Goal: Transaction & Acquisition: Download file/media

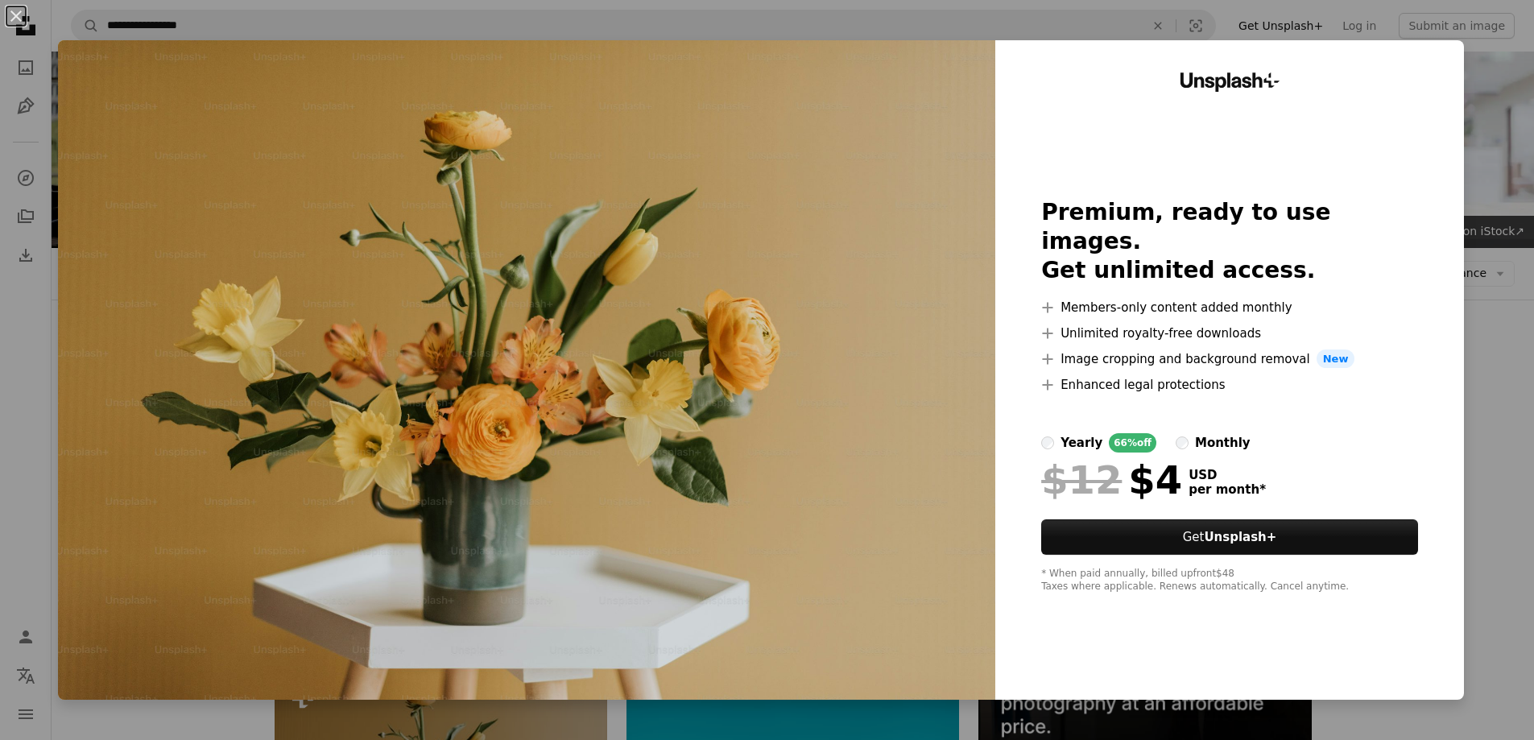
scroll to position [322, 0]
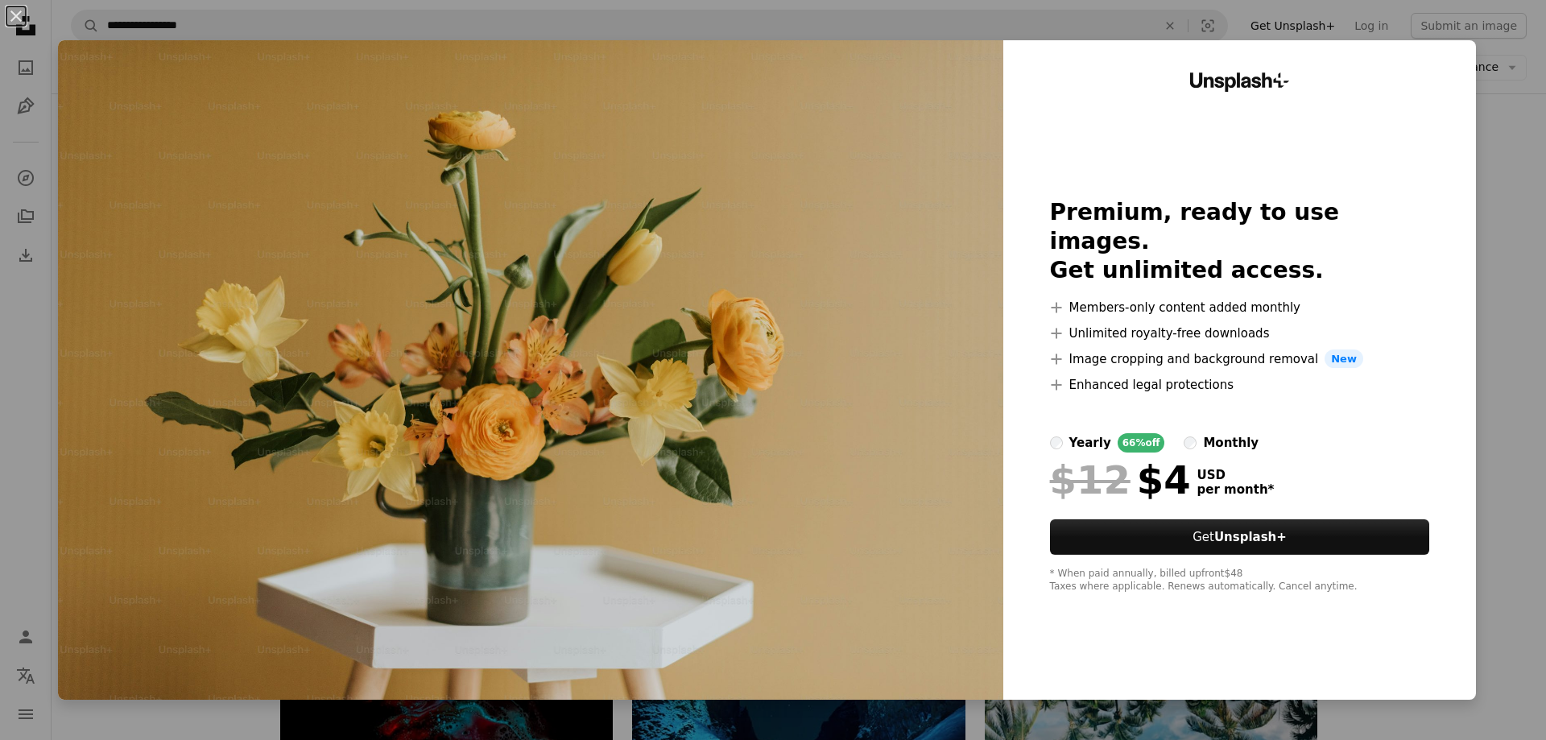
drag, startPoint x: 683, startPoint y: 245, endPoint x: 497, endPoint y: 283, distance: 190.6
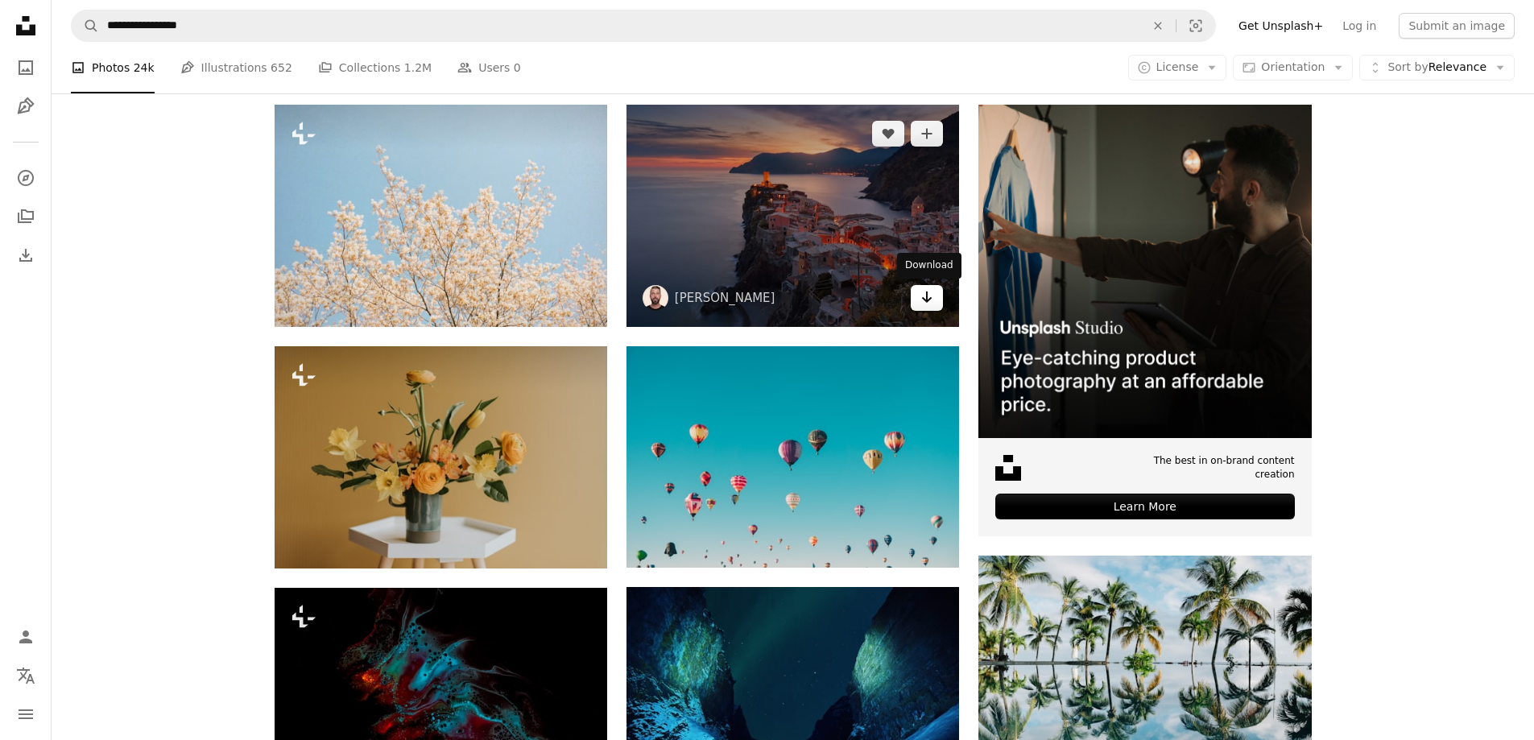
click at [927, 300] on icon "Arrow pointing down" at bounding box center [926, 296] width 13 height 19
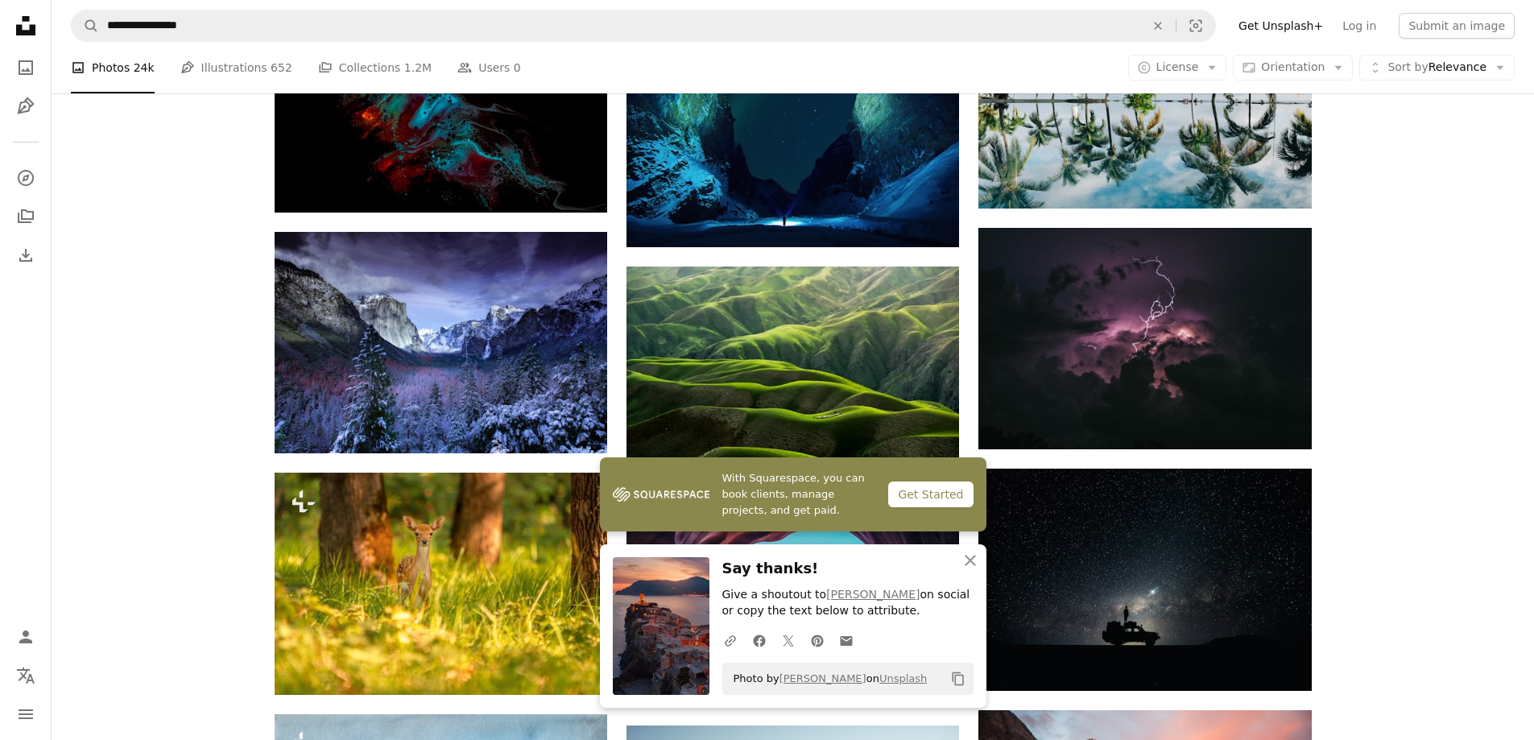
scroll to position [886, 0]
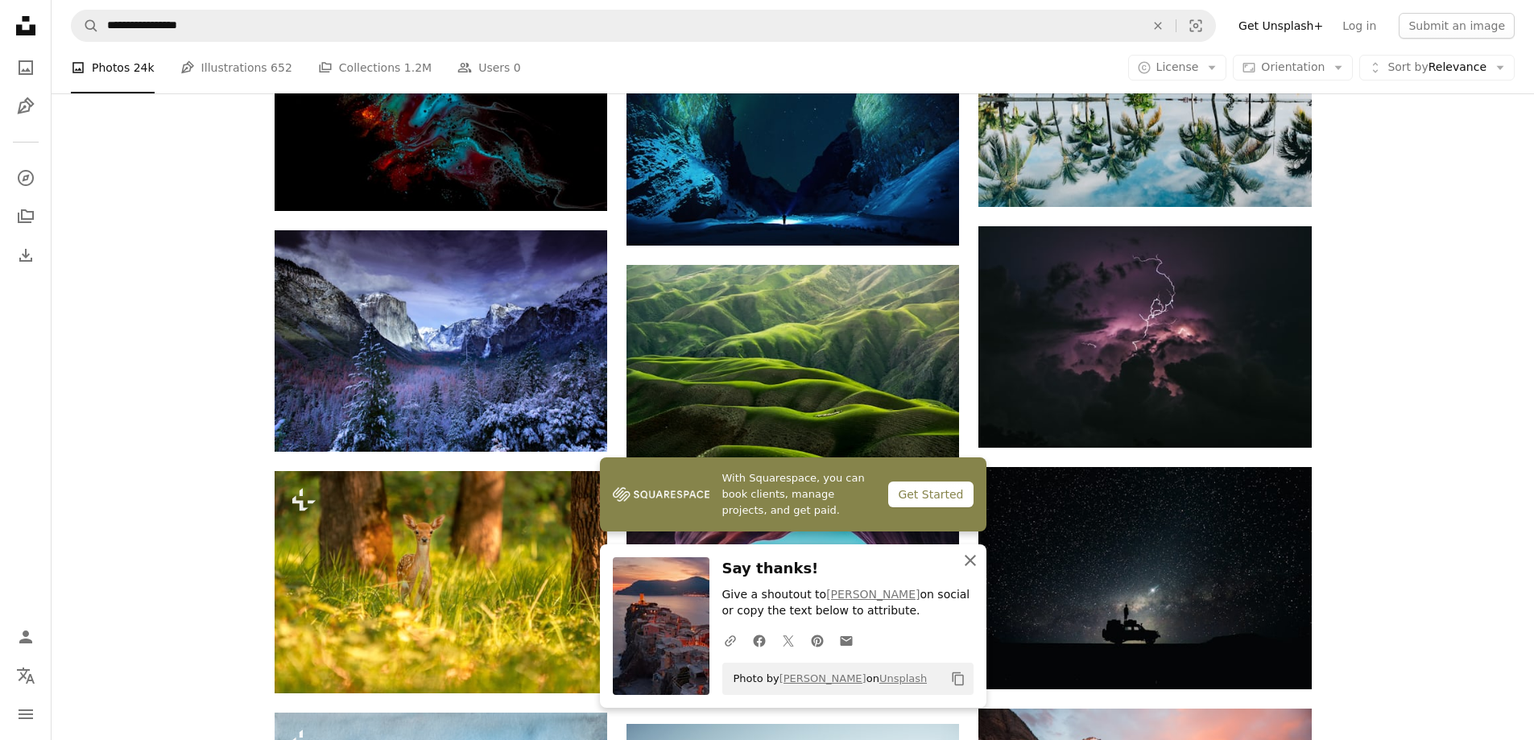
click at [968, 556] on icon "An X shape" at bounding box center [969, 560] width 19 height 19
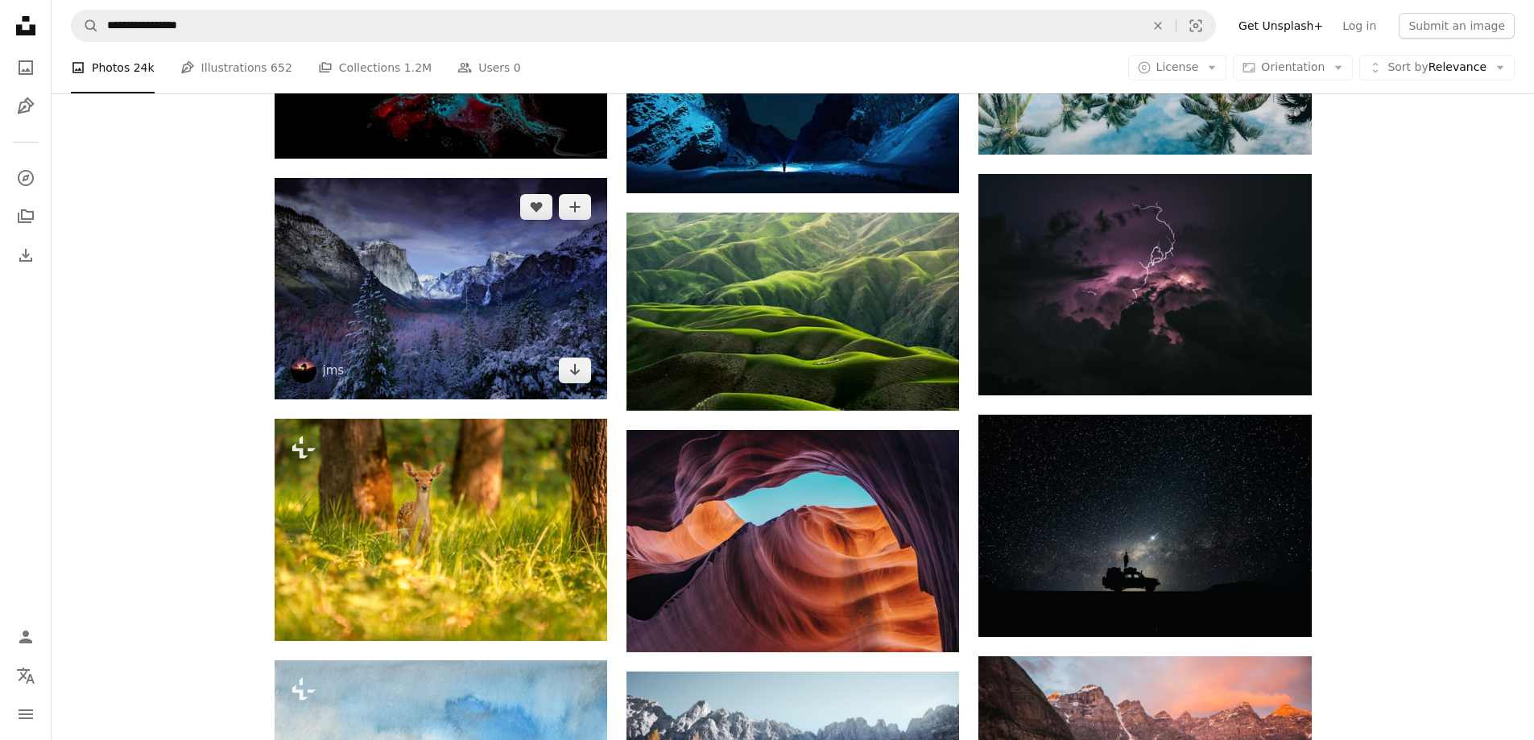
scroll to position [966, 0]
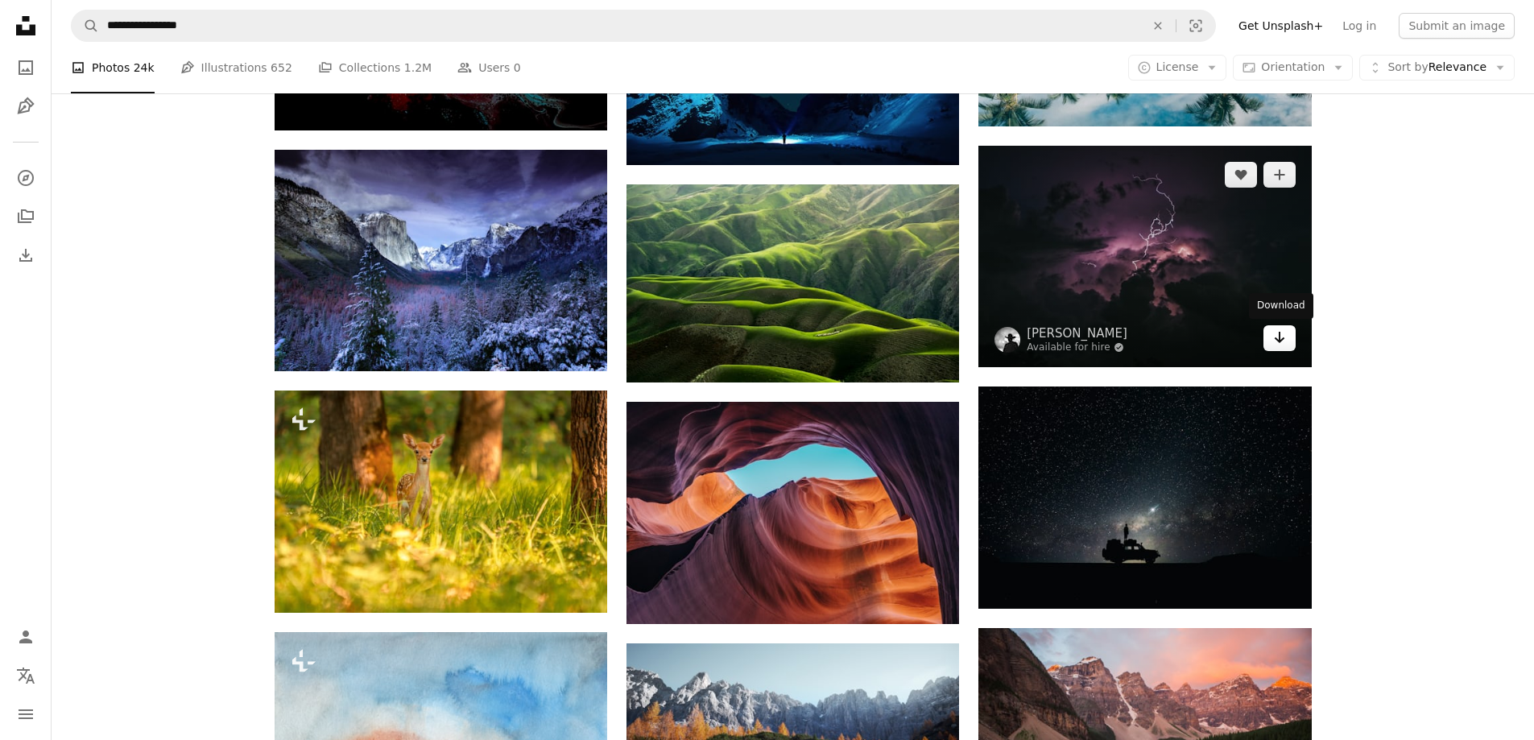
click at [1287, 339] on link "Arrow pointing down" at bounding box center [1279, 338] width 32 height 26
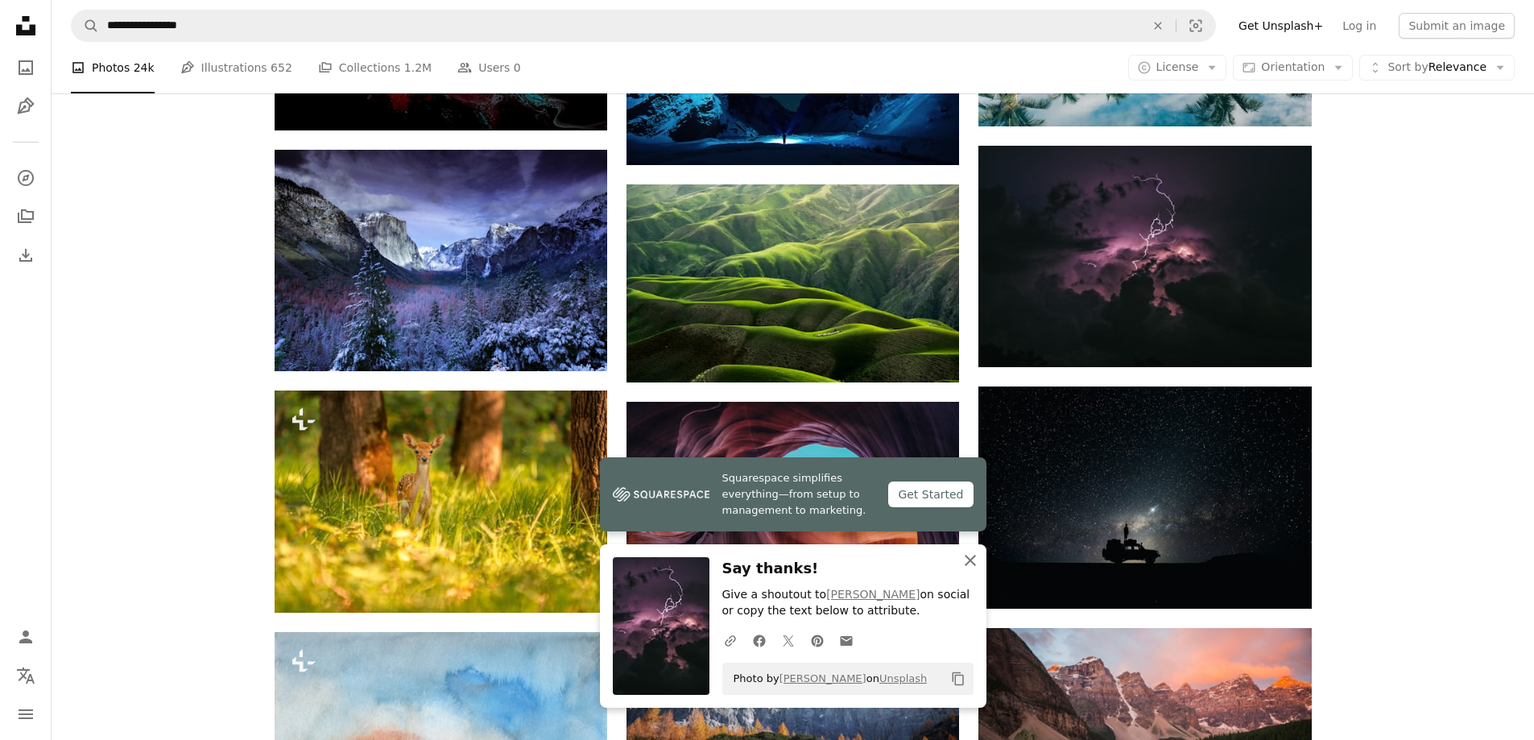
click at [971, 555] on icon "An X shape" at bounding box center [969, 560] width 19 height 19
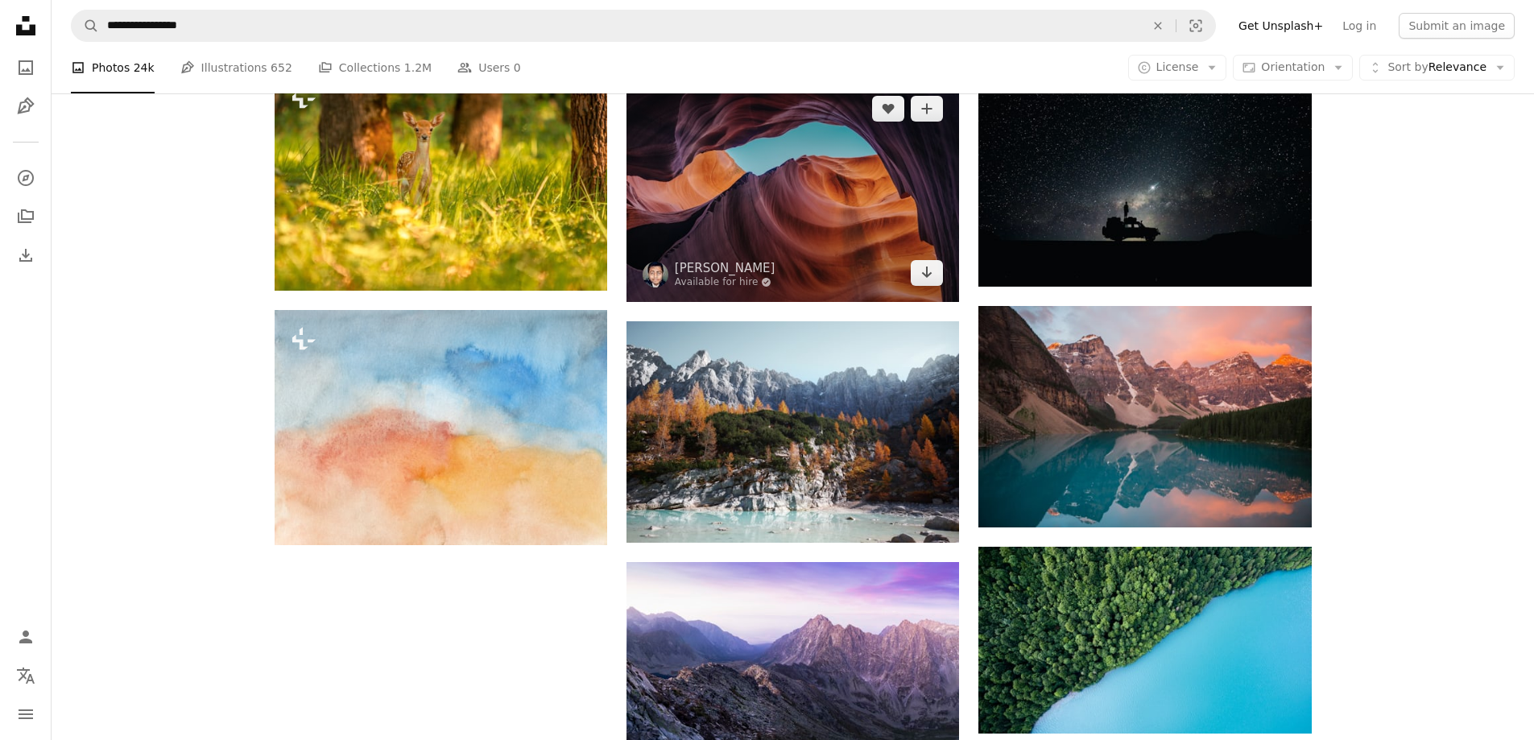
scroll to position [1691, 0]
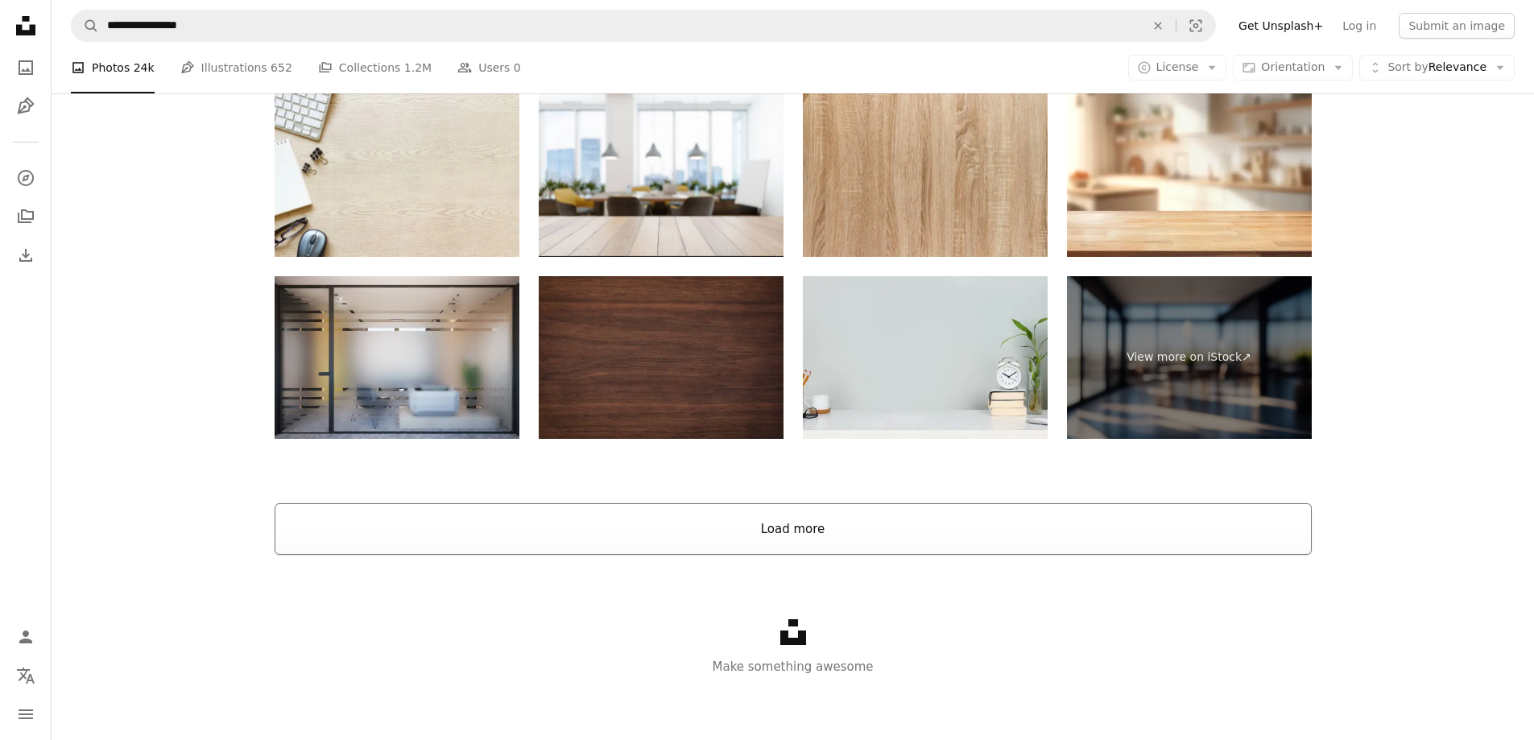
click at [631, 533] on button "Load more" at bounding box center [793, 529] width 1037 height 52
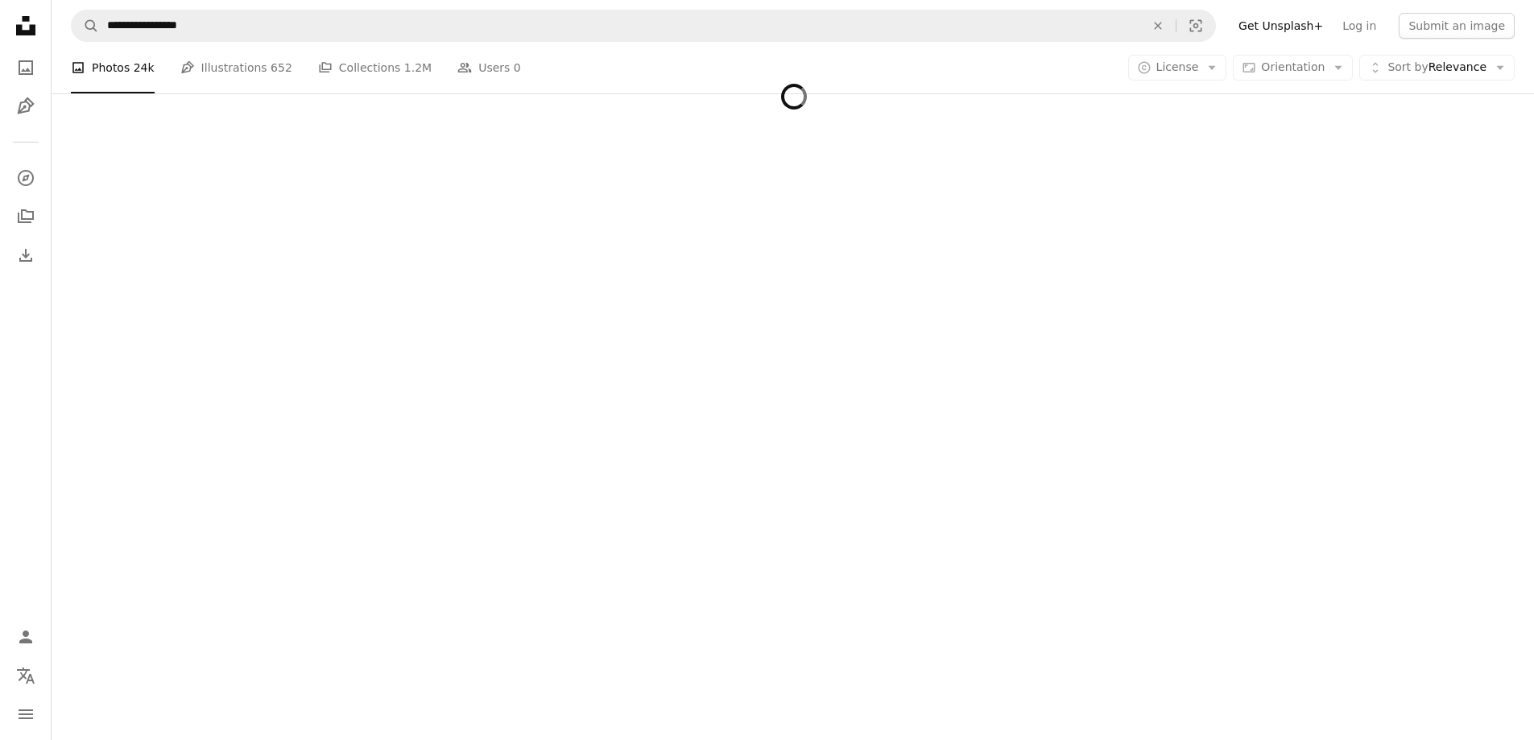
scroll to position [2546, 0]
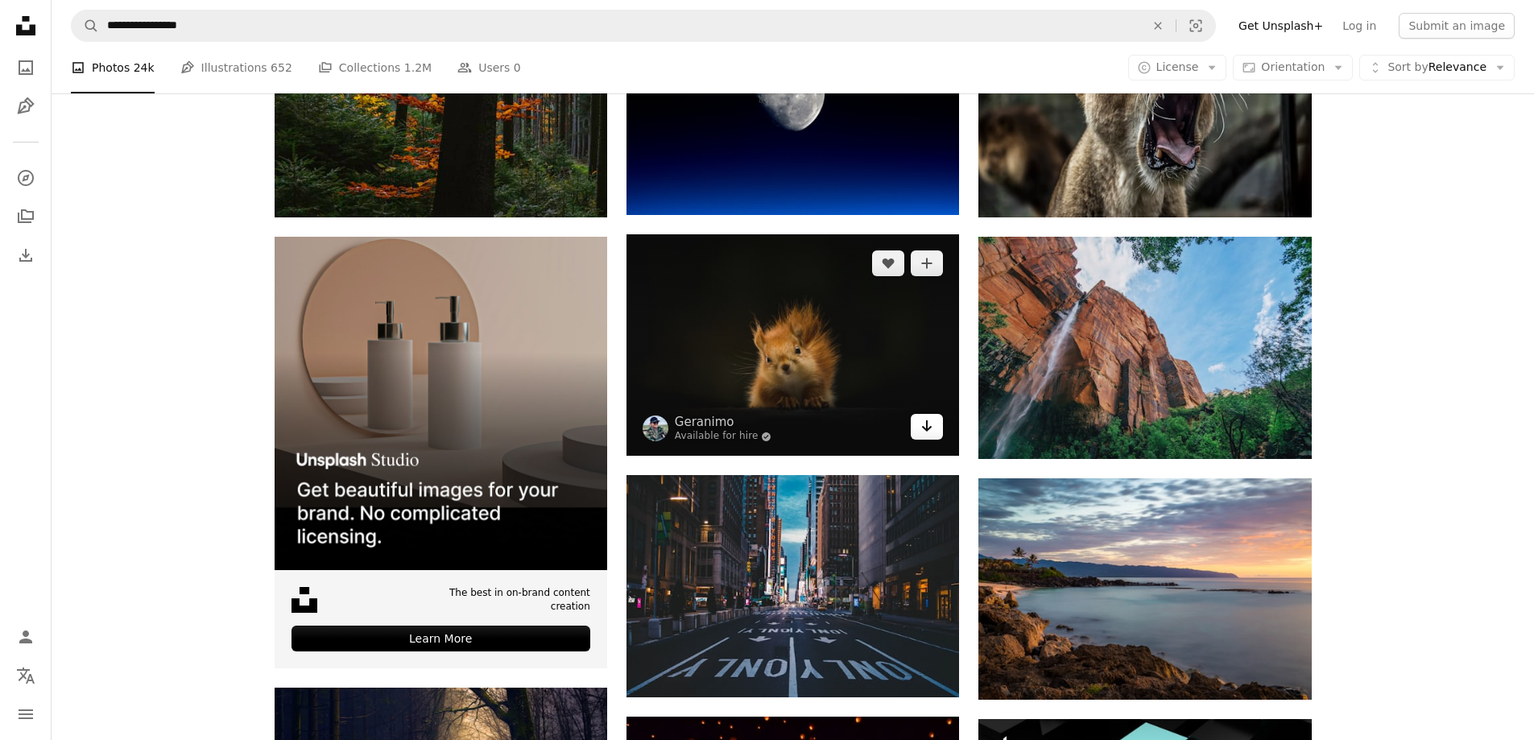
click at [917, 418] on link "Arrow pointing down" at bounding box center [927, 427] width 32 height 26
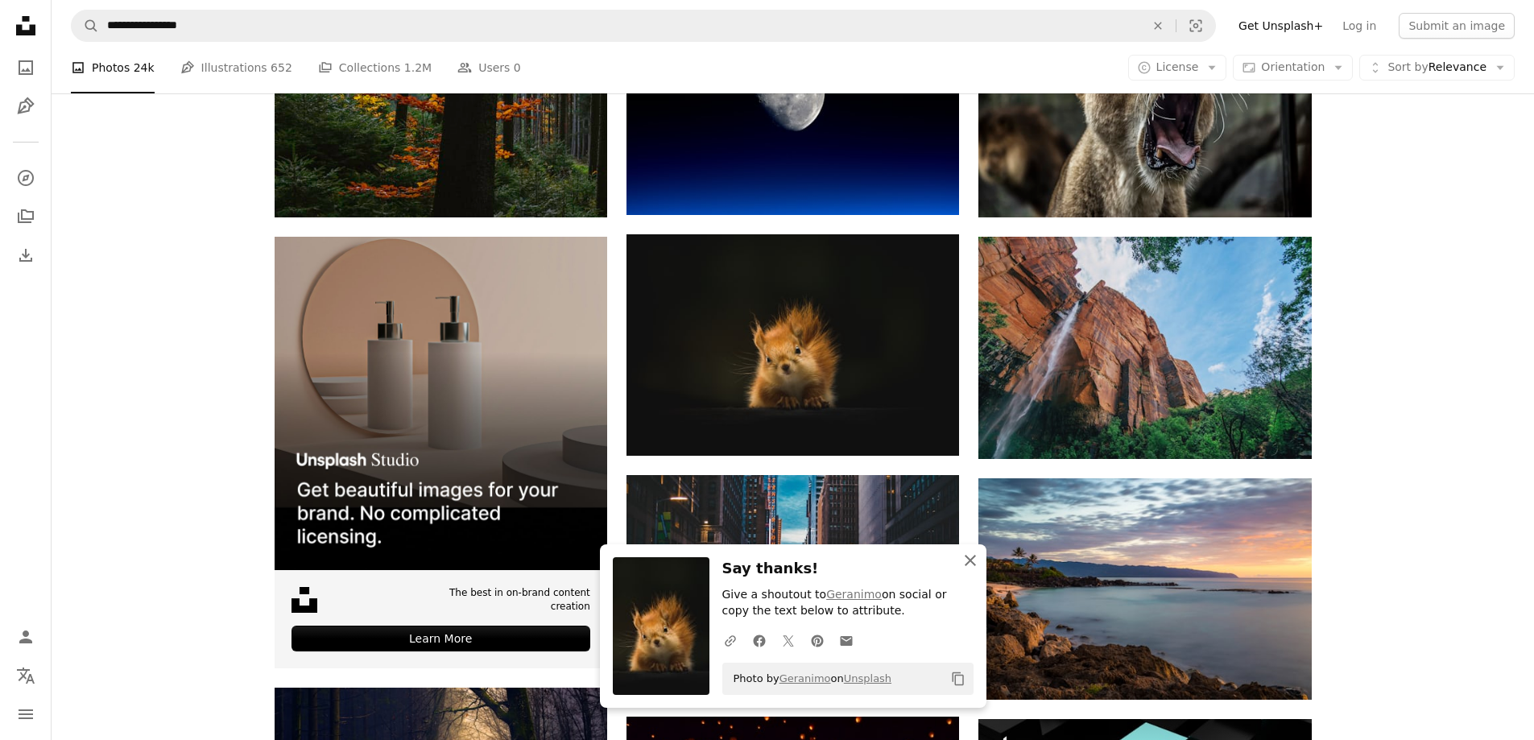
drag, startPoint x: 968, startPoint y: 558, endPoint x: 946, endPoint y: 550, distance: 23.2
click at [968, 558] on icon "button" at bounding box center [969, 560] width 11 height 11
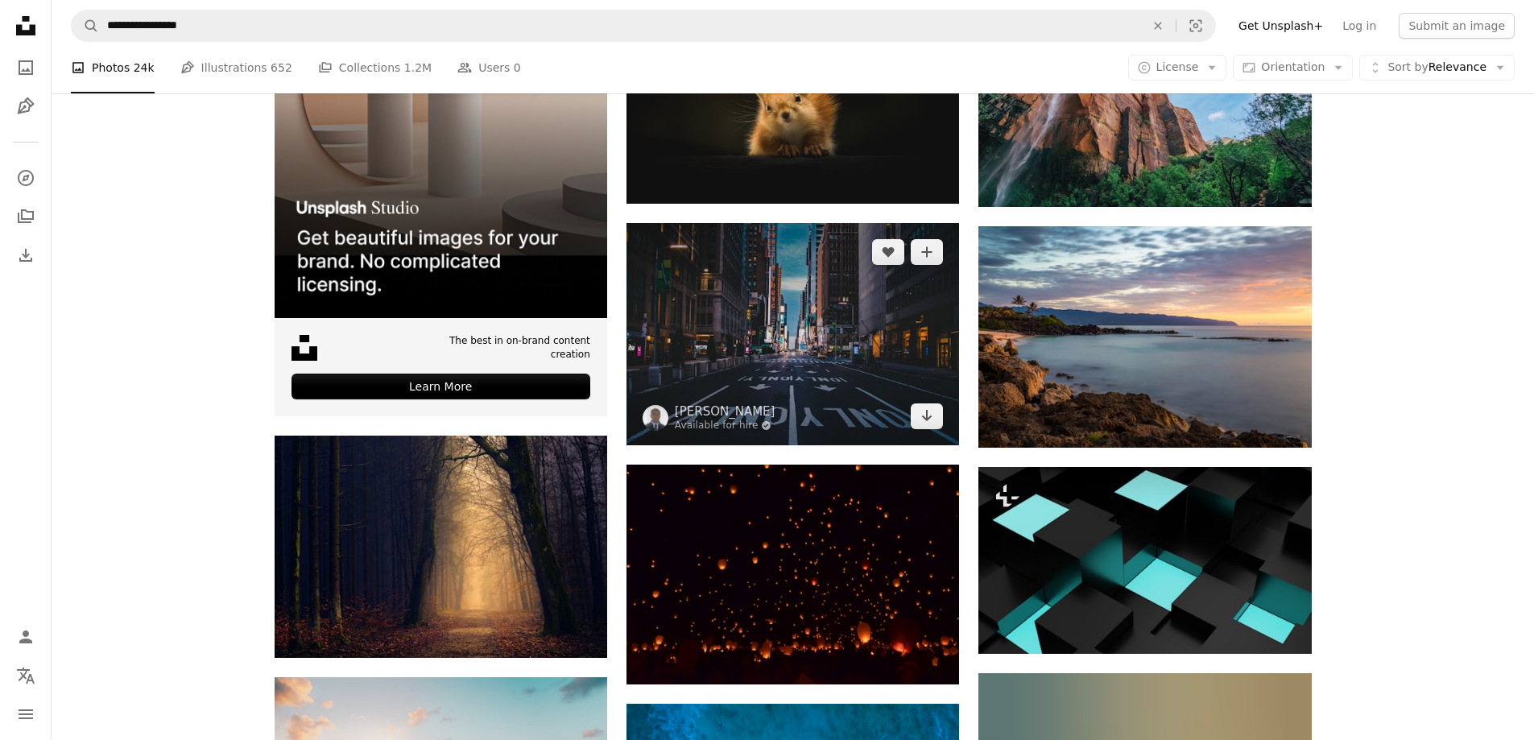
scroll to position [2948, 0]
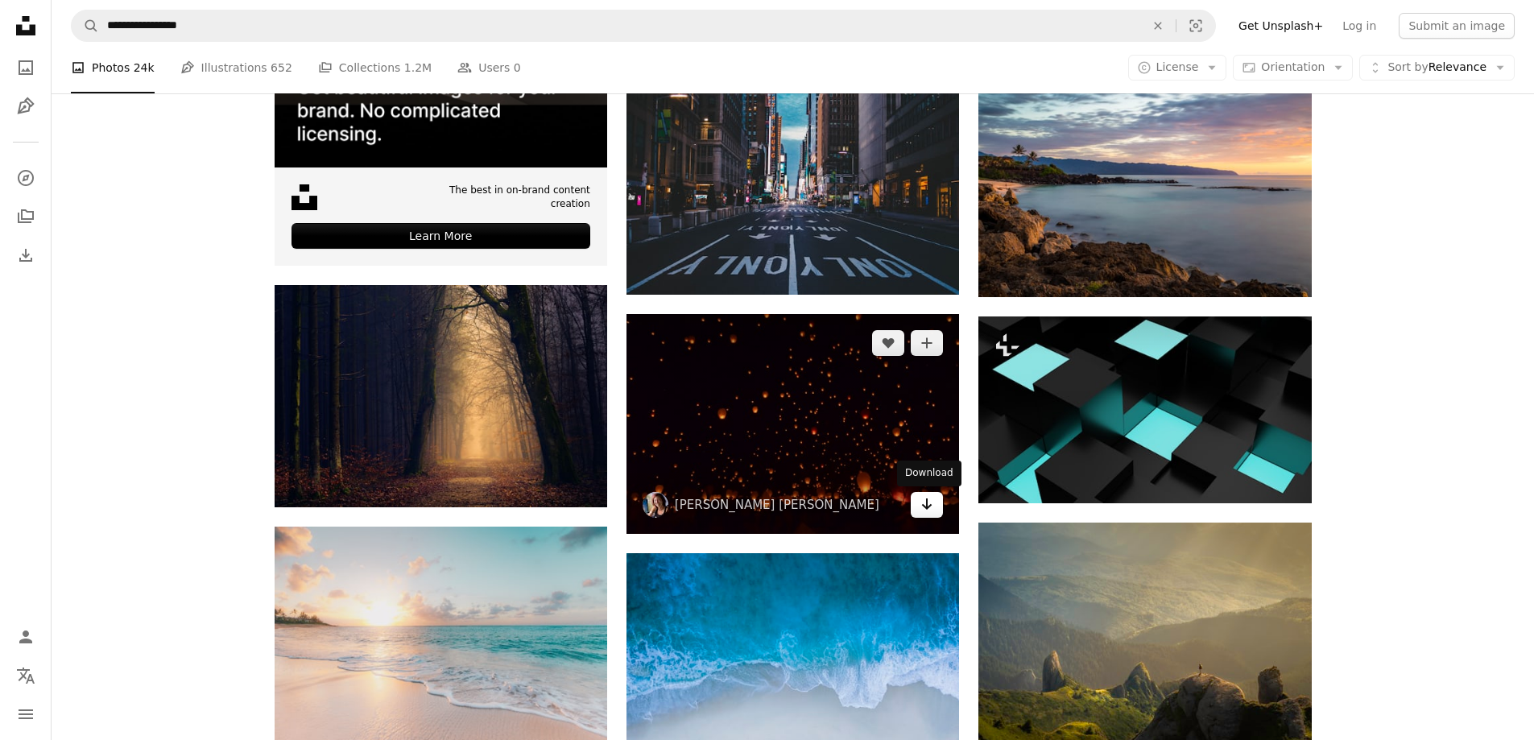
click at [930, 505] on icon "Arrow pointing down" at bounding box center [926, 503] width 13 height 19
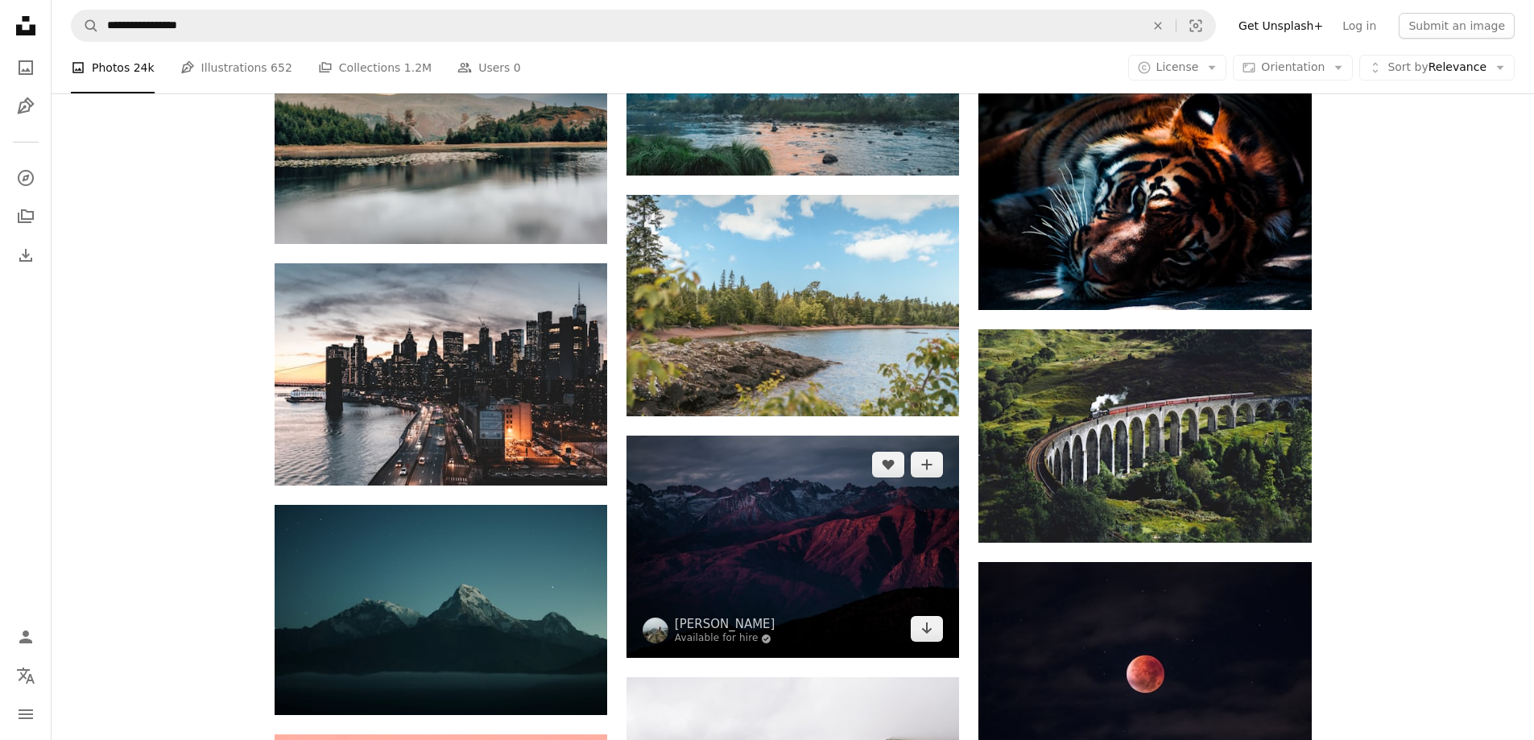
scroll to position [6007, 0]
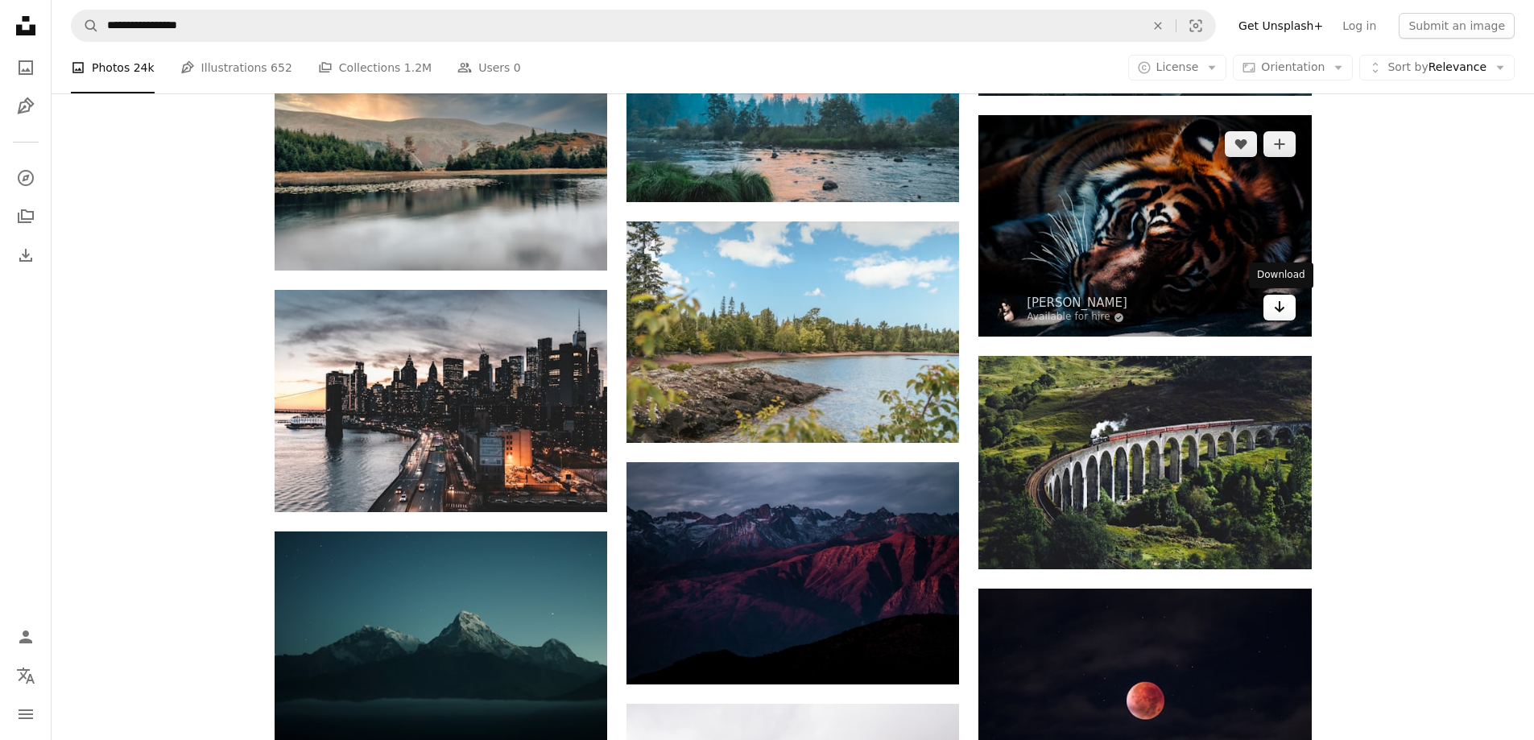
click at [1280, 305] on icon "Arrow pointing down" at bounding box center [1279, 306] width 13 height 19
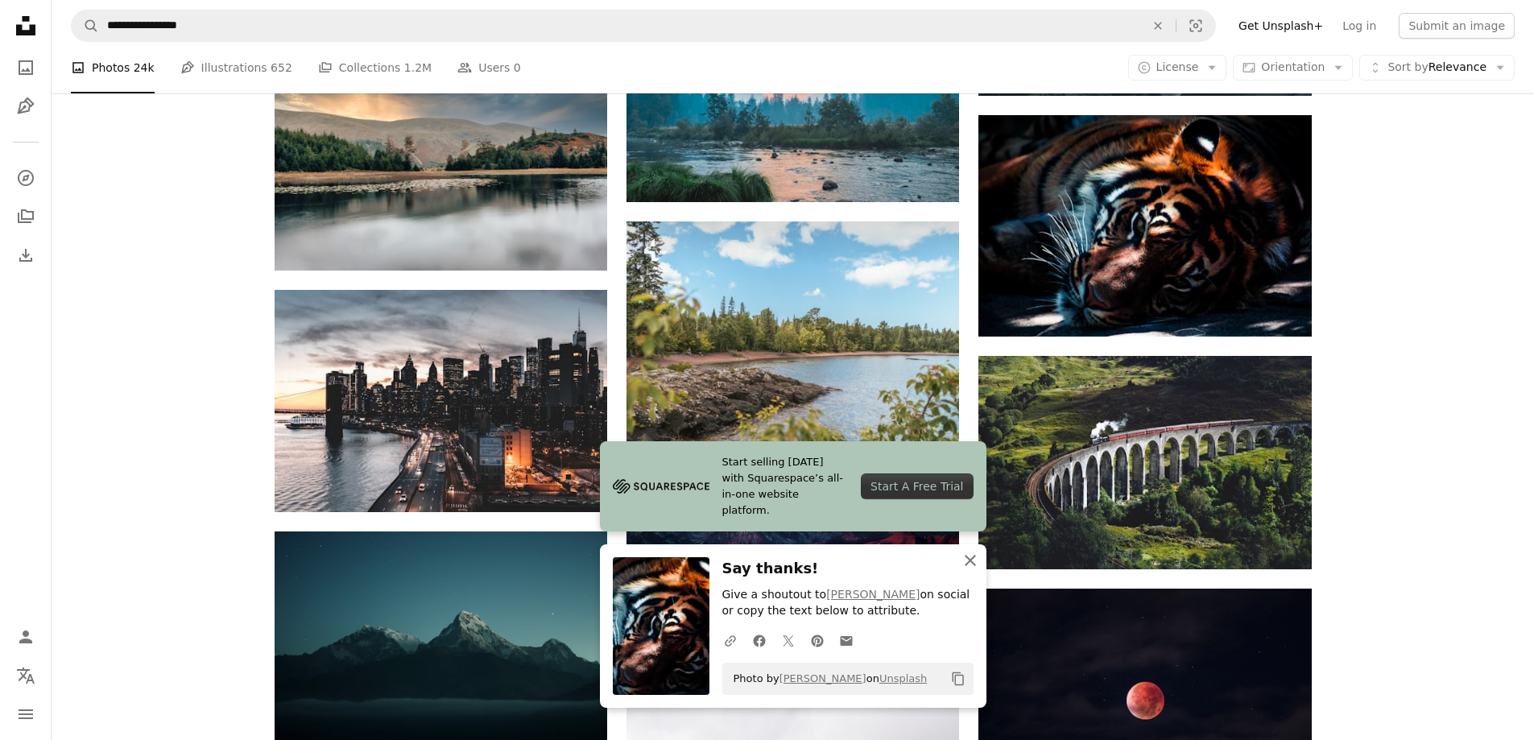
drag, startPoint x: 971, startPoint y: 555, endPoint x: 957, endPoint y: 551, distance: 14.3
click at [968, 553] on icon "An X shape" at bounding box center [969, 560] width 19 height 19
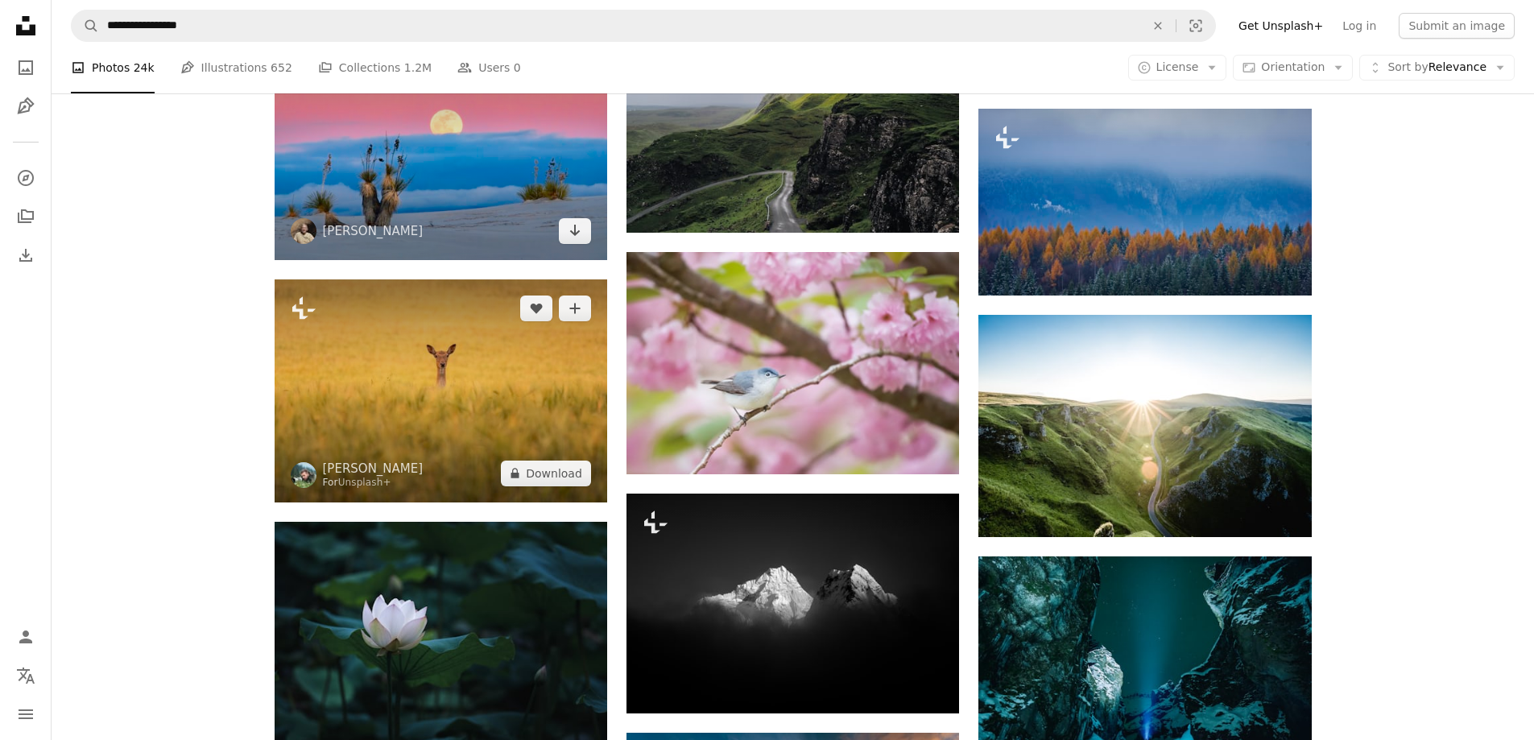
scroll to position [6732, 0]
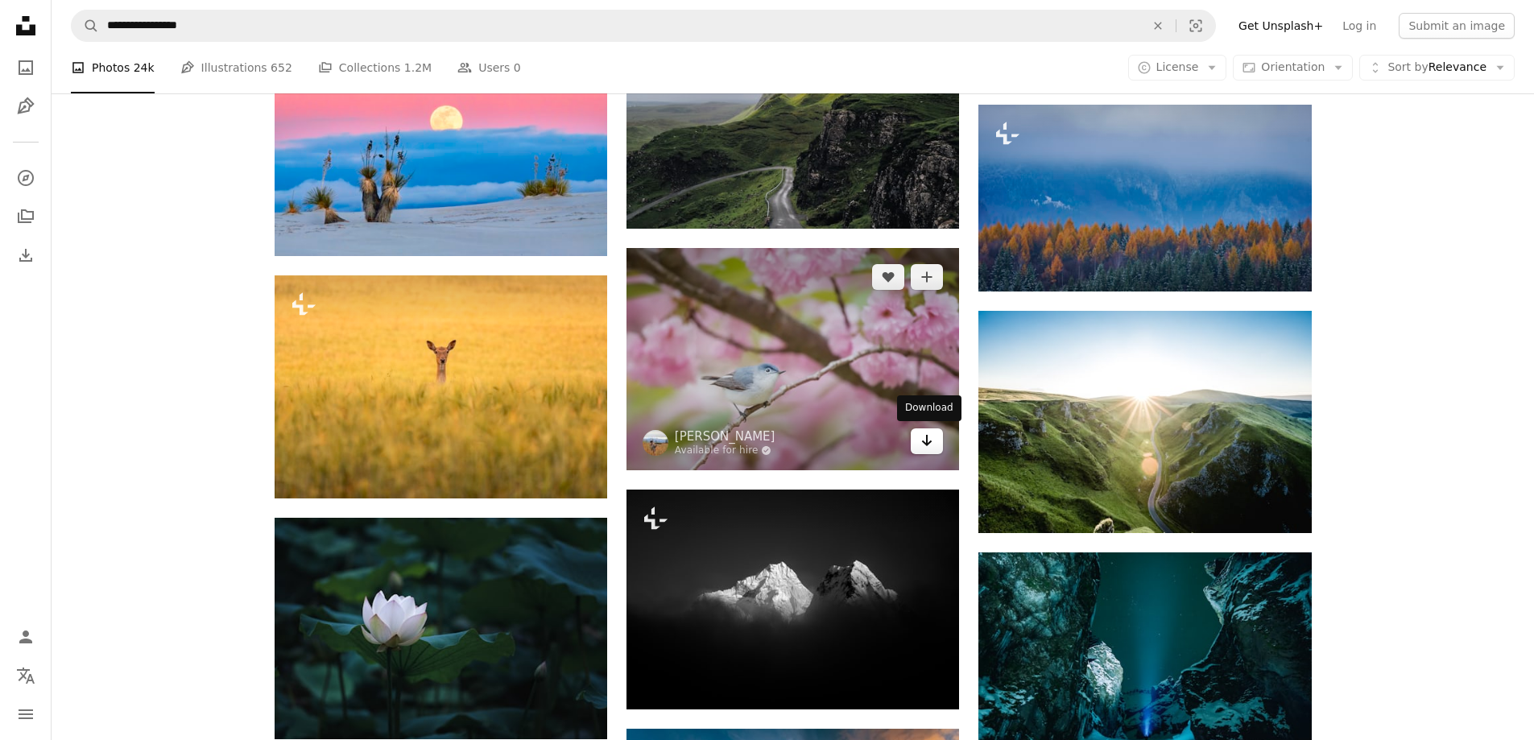
drag, startPoint x: 928, startPoint y: 442, endPoint x: 909, endPoint y: 440, distance: 19.4
click at [928, 440] on icon "Arrow pointing down" at bounding box center [926, 440] width 13 height 19
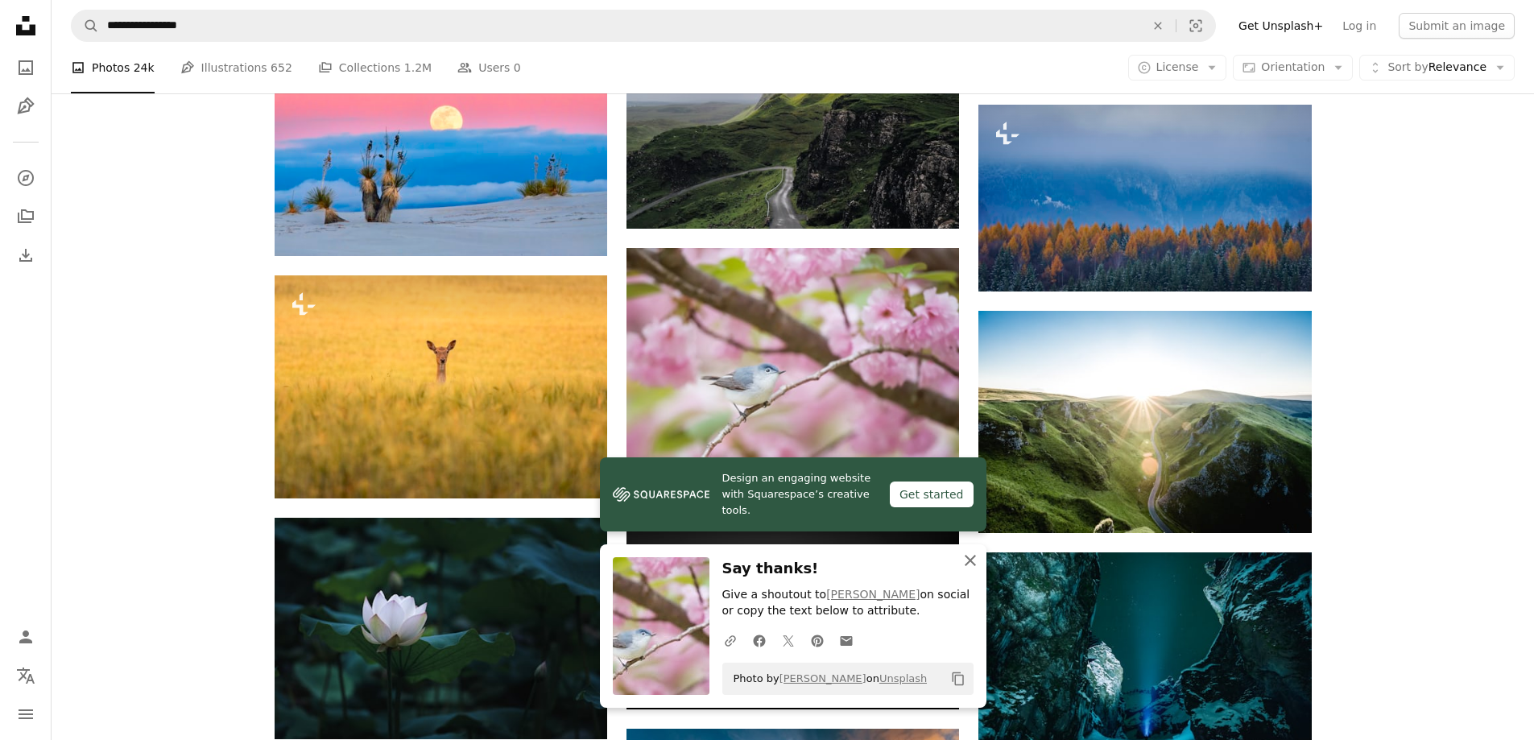
drag, startPoint x: 966, startPoint y: 558, endPoint x: 828, endPoint y: 530, distance: 140.5
click at [963, 554] on icon "An X shape" at bounding box center [969, 560] width 19 height 19
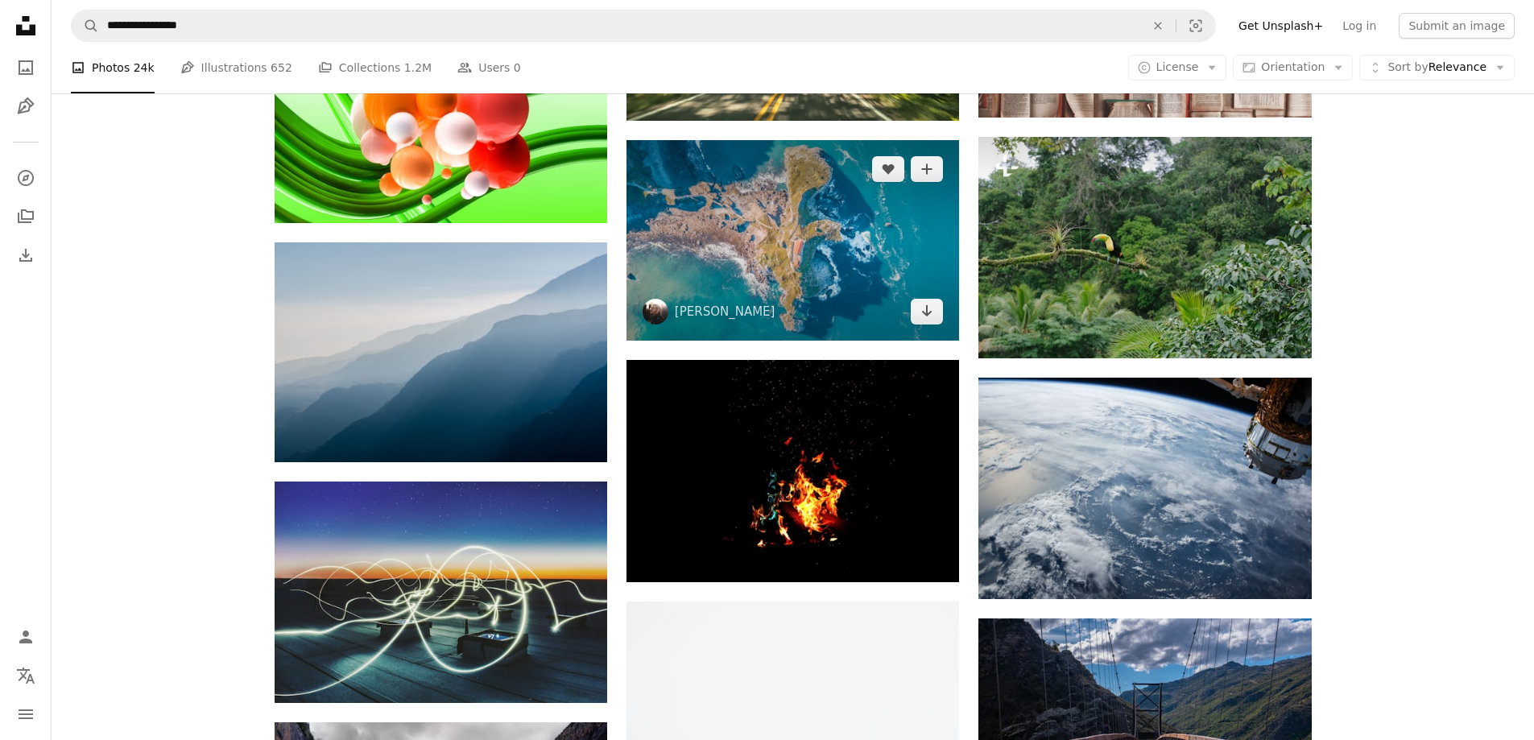
scroll to position [20015, 0]
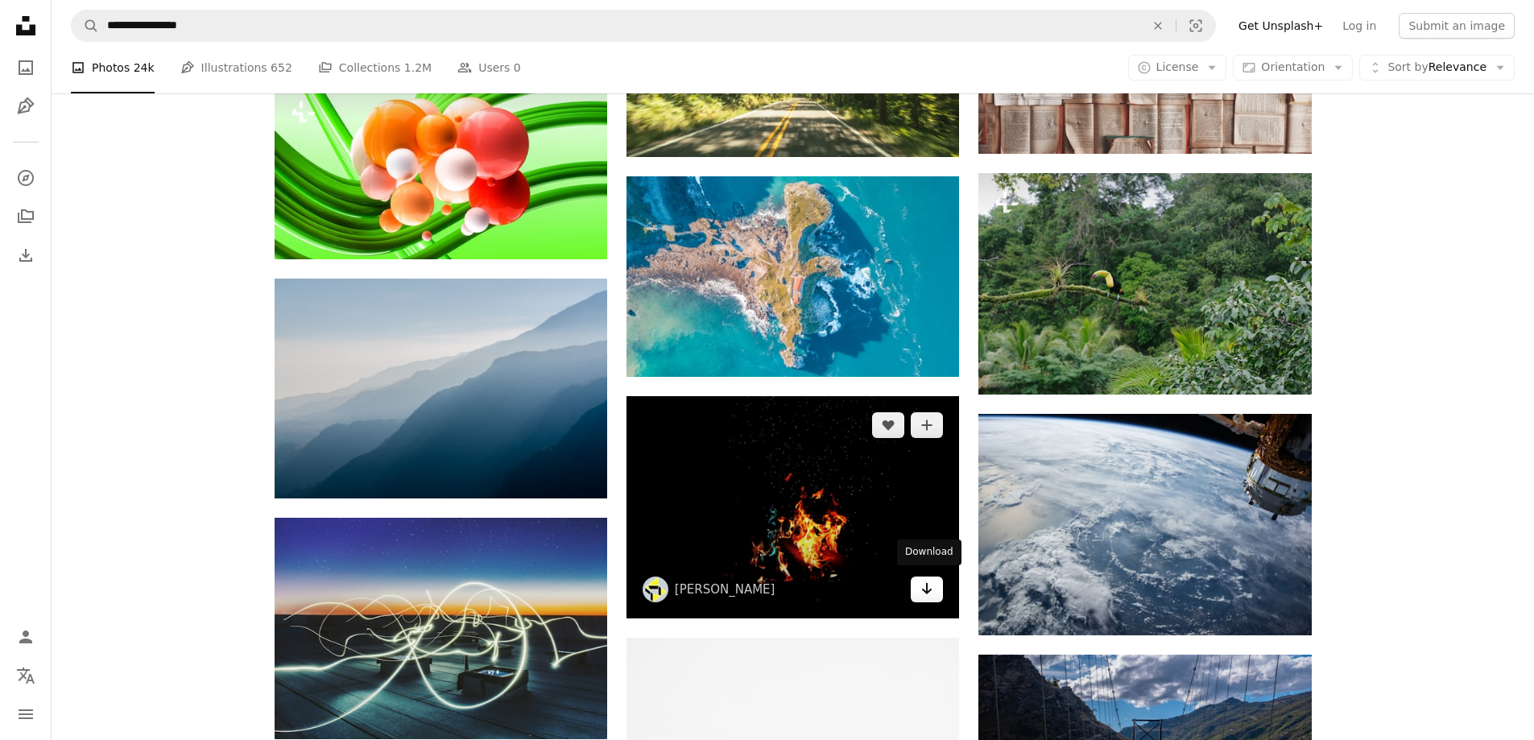
click at [926, 588] on icon "Arrow pointing down" at bounding box center [926, 588] width 13 height 19
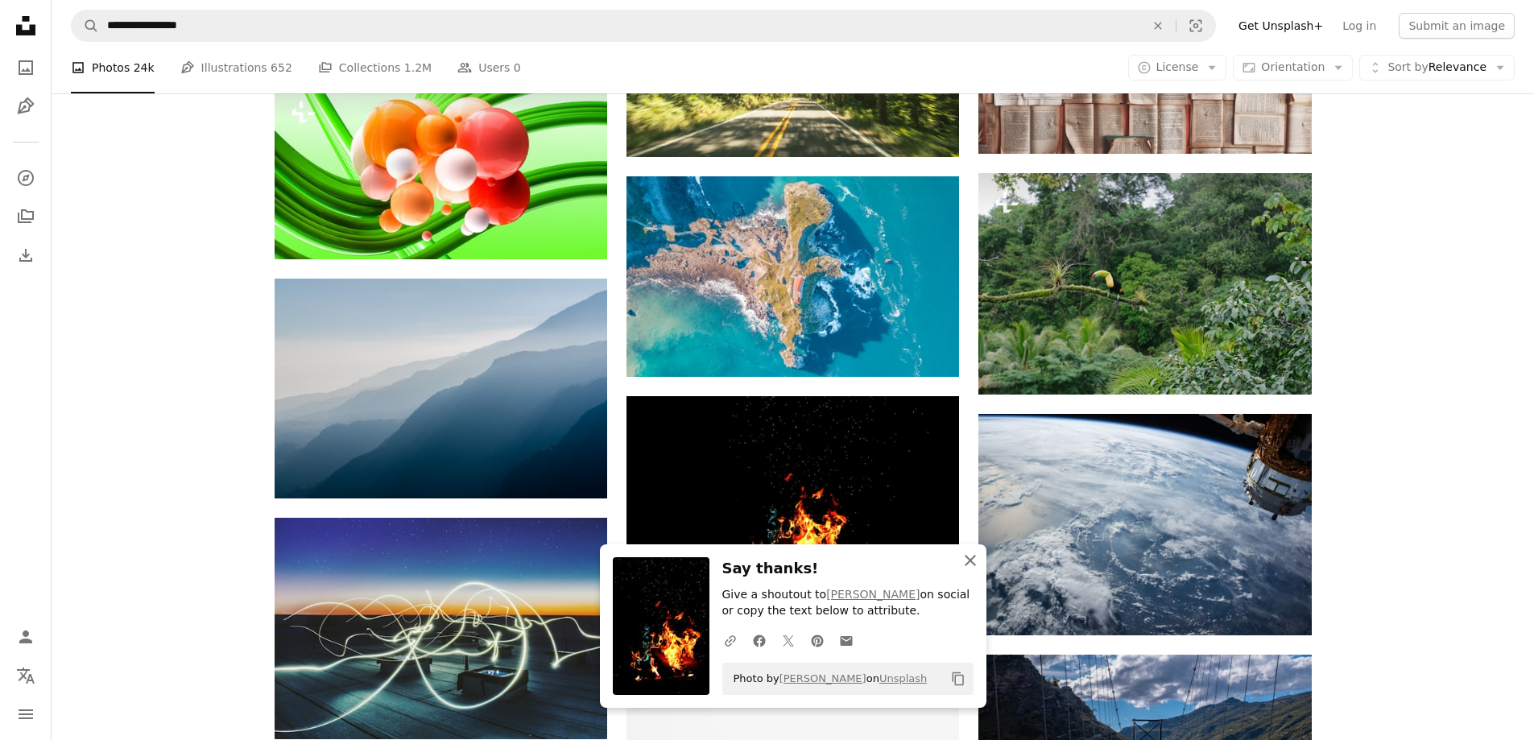
click at [975, 564] on icon "An X shape" at bounding box center [969, 560] width 19 height 19
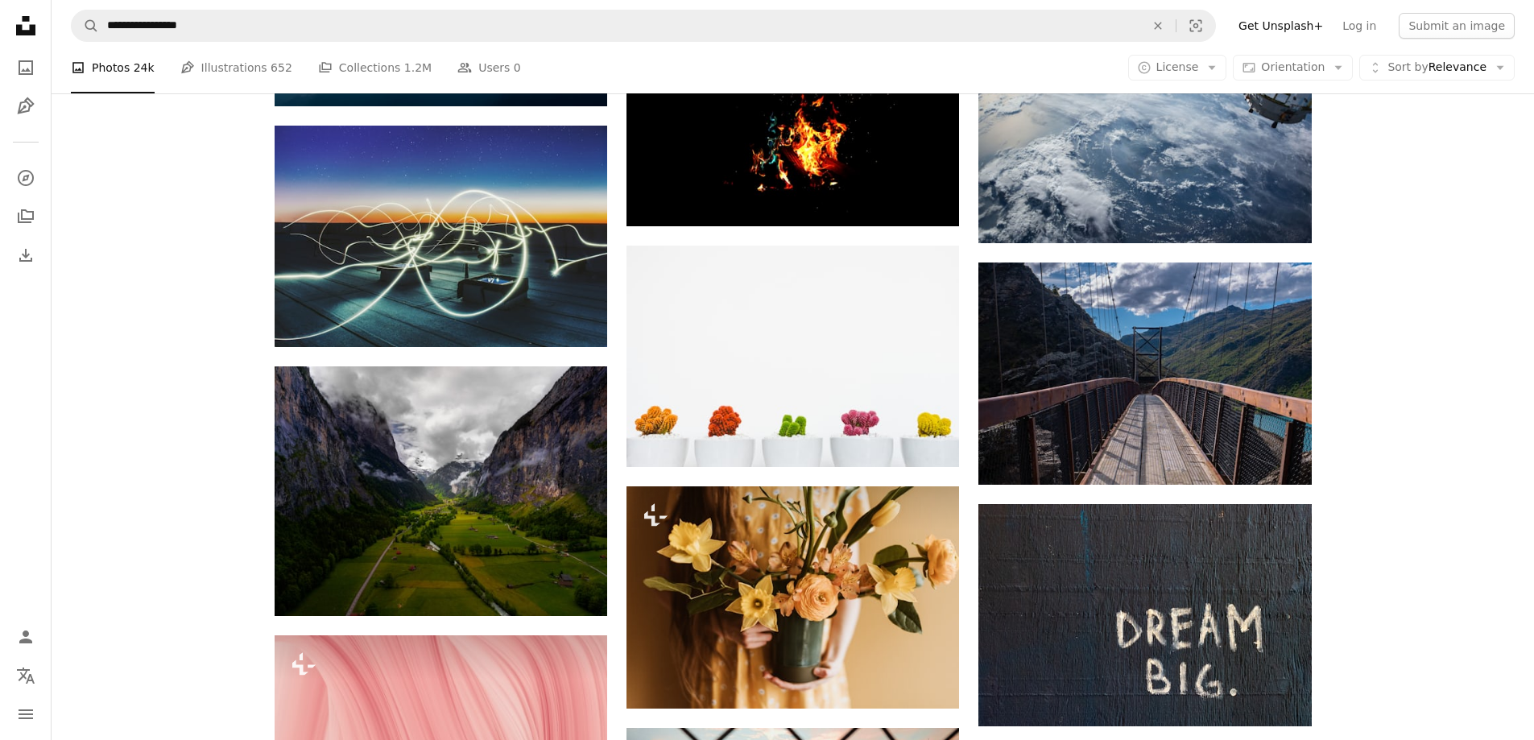
scroll to position [20579, 0]
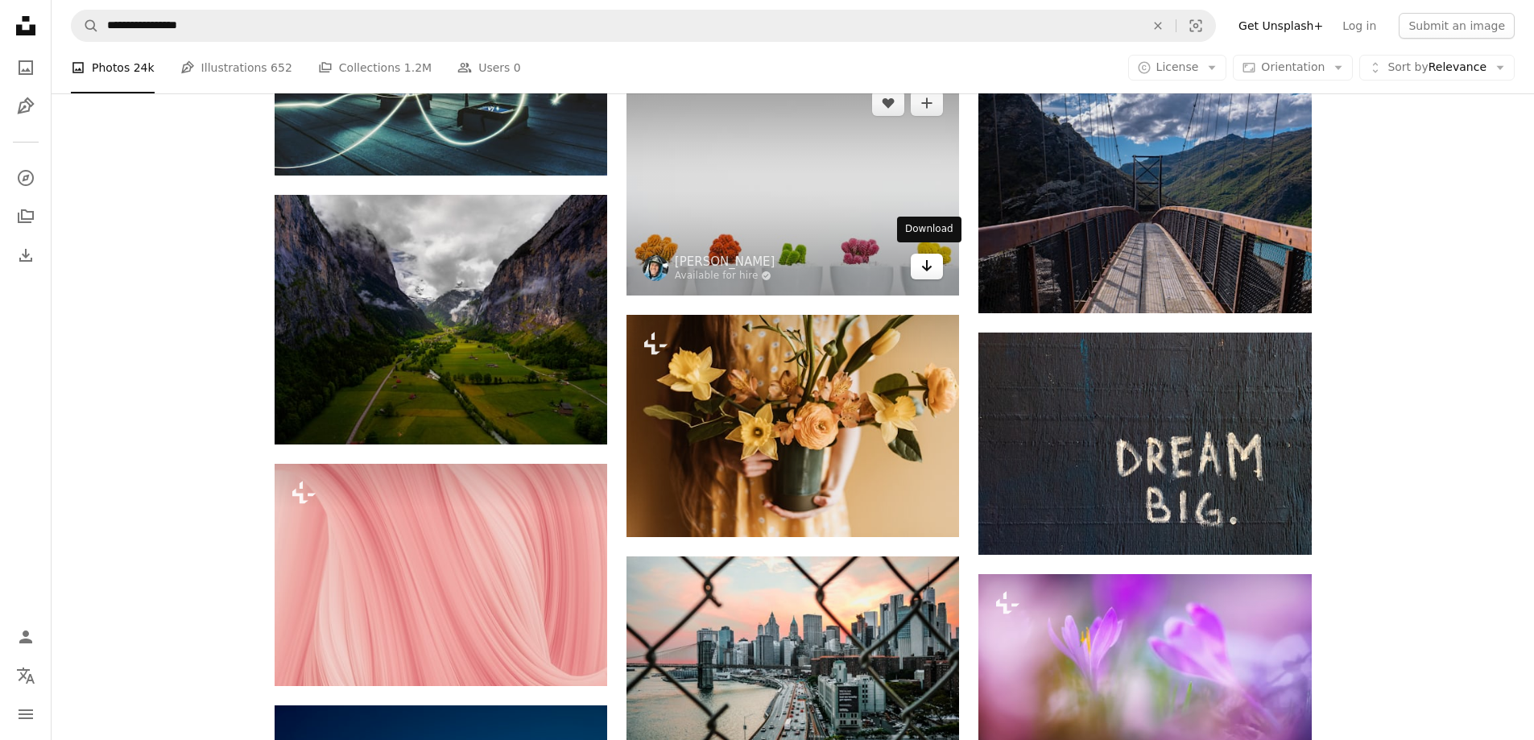
click at [929, 259] on icon "Arrow pointing down" at bounding box center [926, 265] width 13 height 19
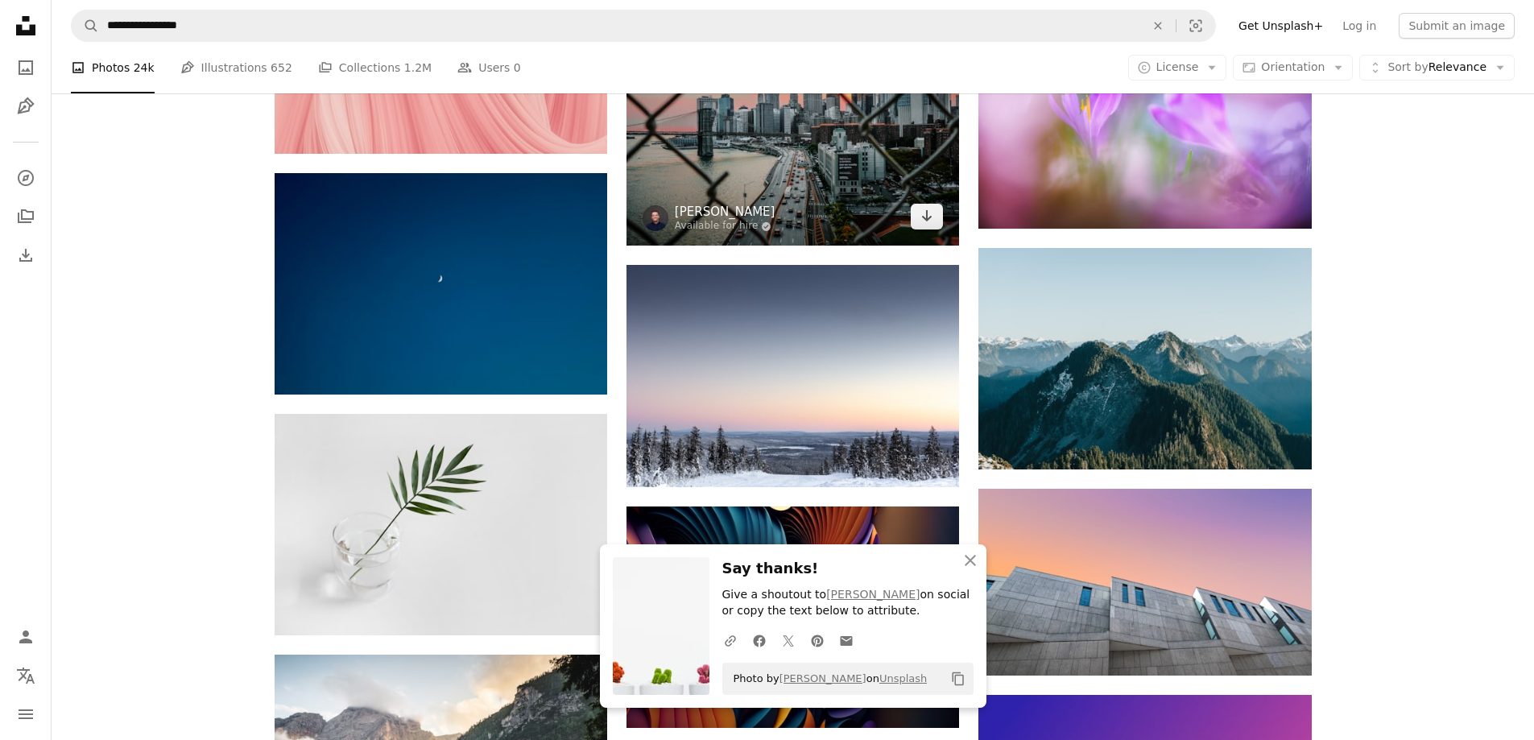
scroll to position [21223, 0]
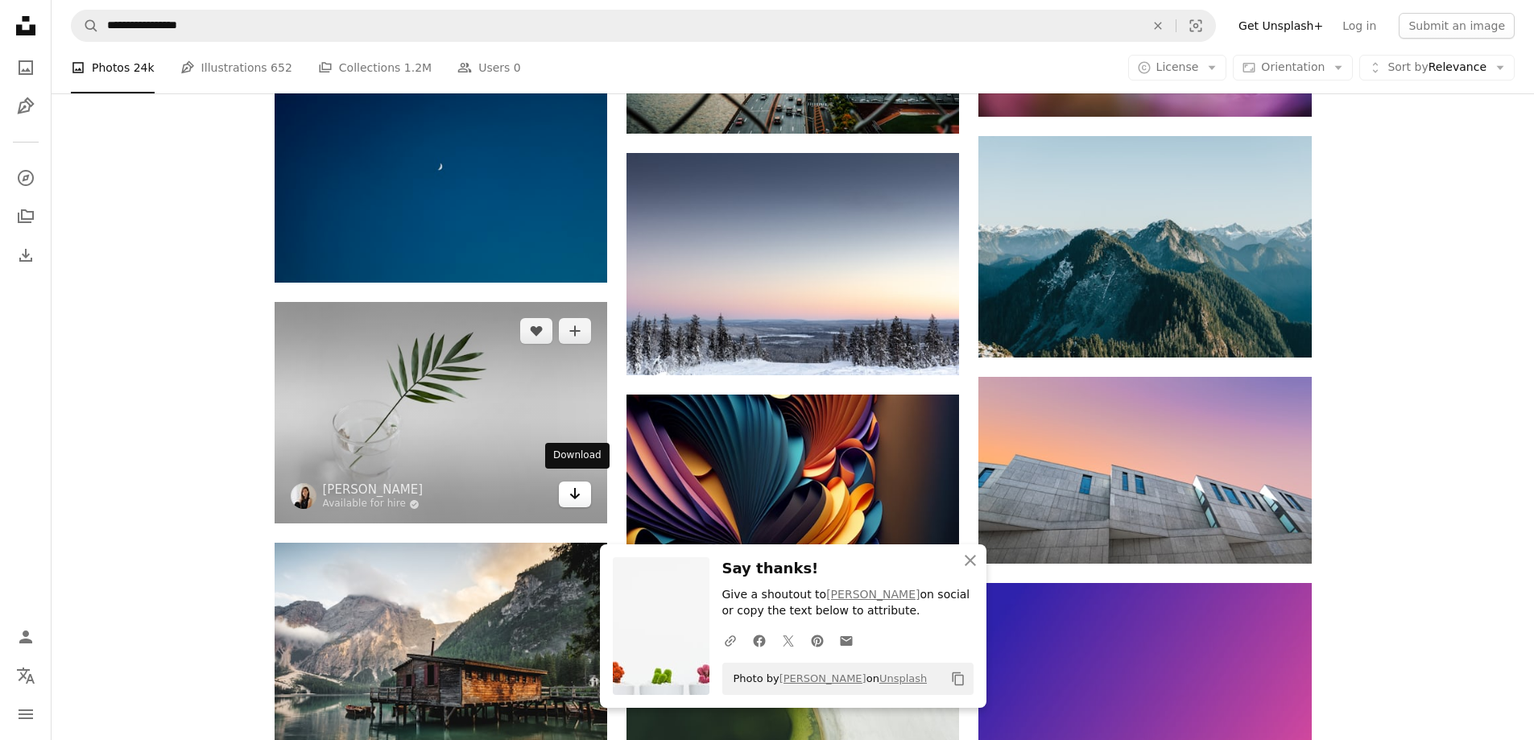
click at [568, 496] on link "Arrow pointing down" at bounding box center [575, 494] width 32 height 26
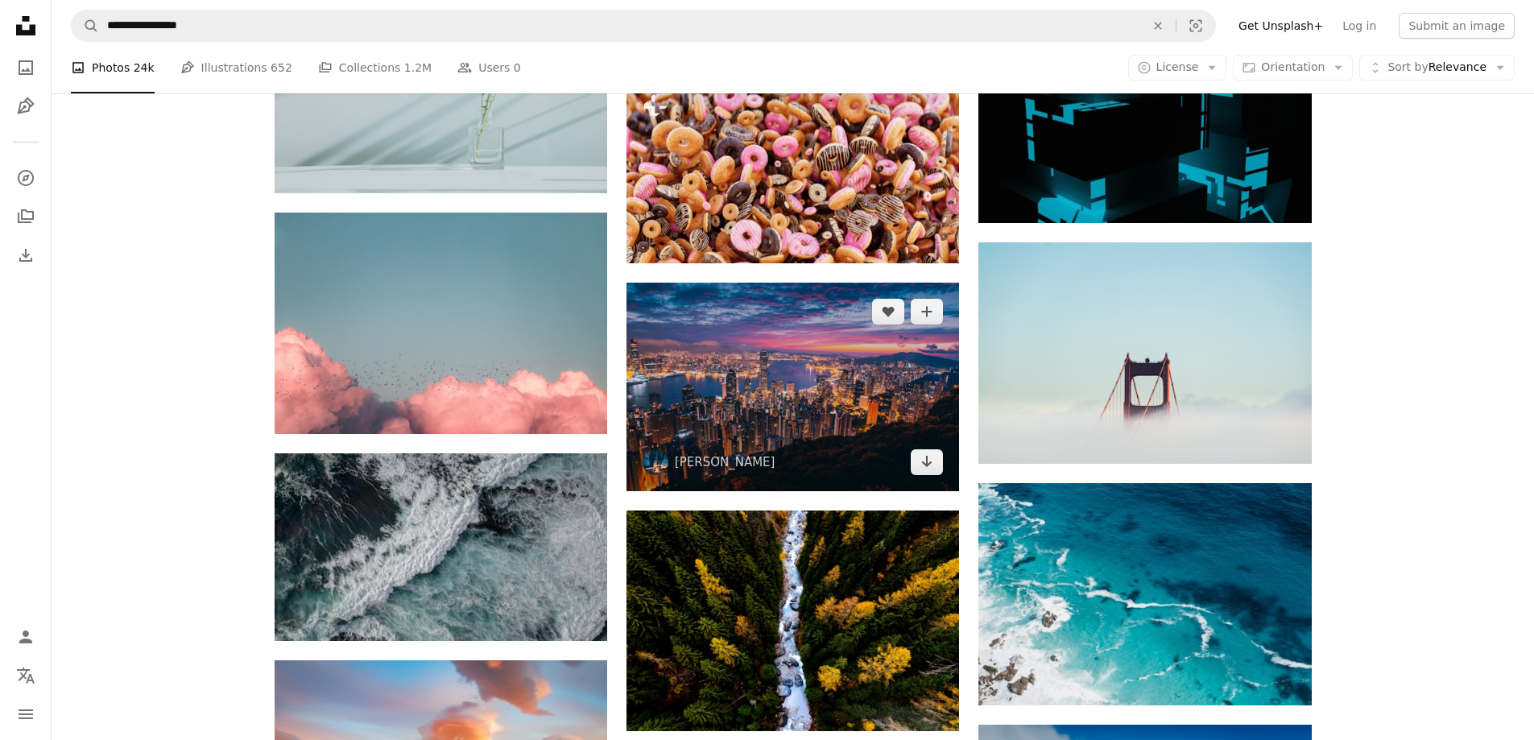
scroll to position [22108, 0]
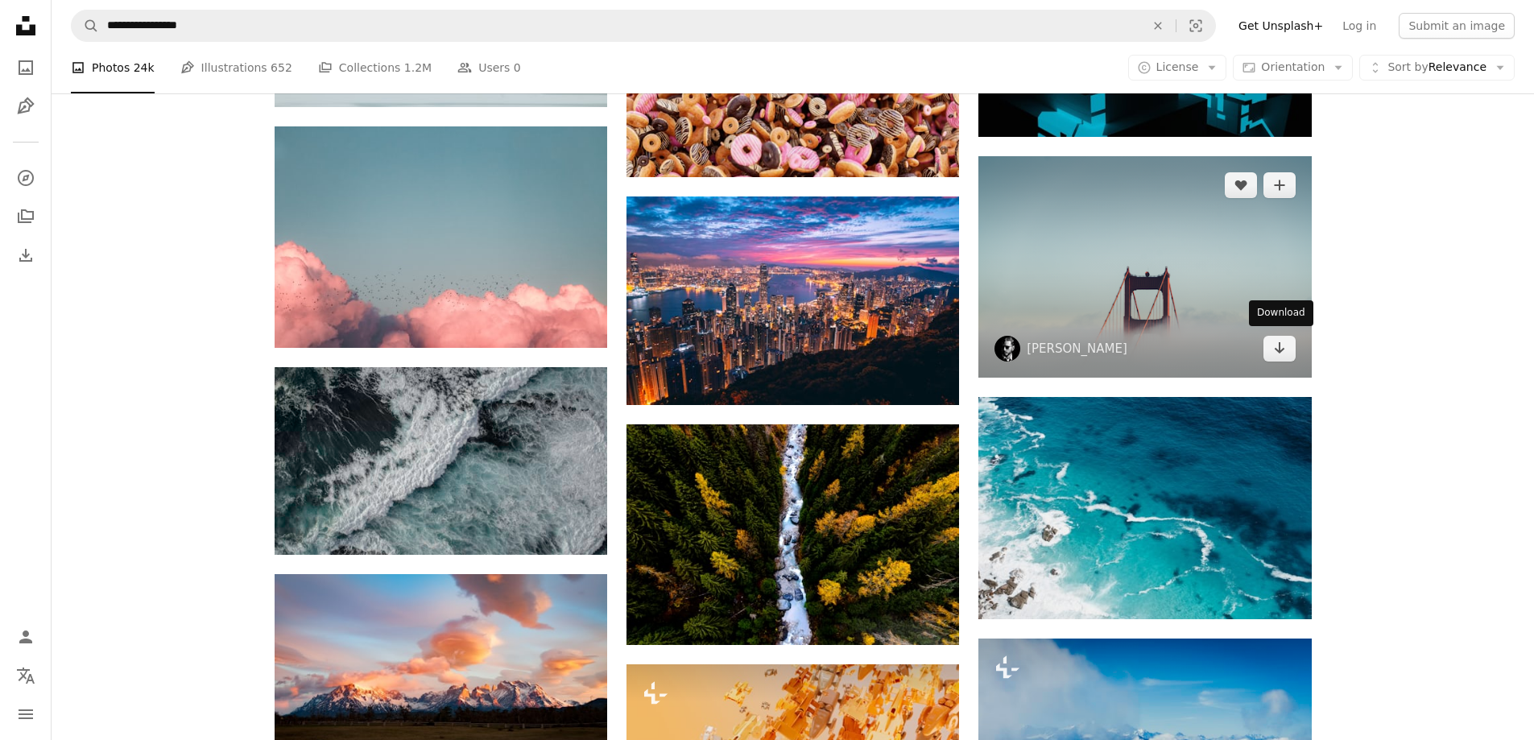
click at [1270, 343] on link "Arrow pointing down" at bounding box center [1279, 349] width 32 height 26
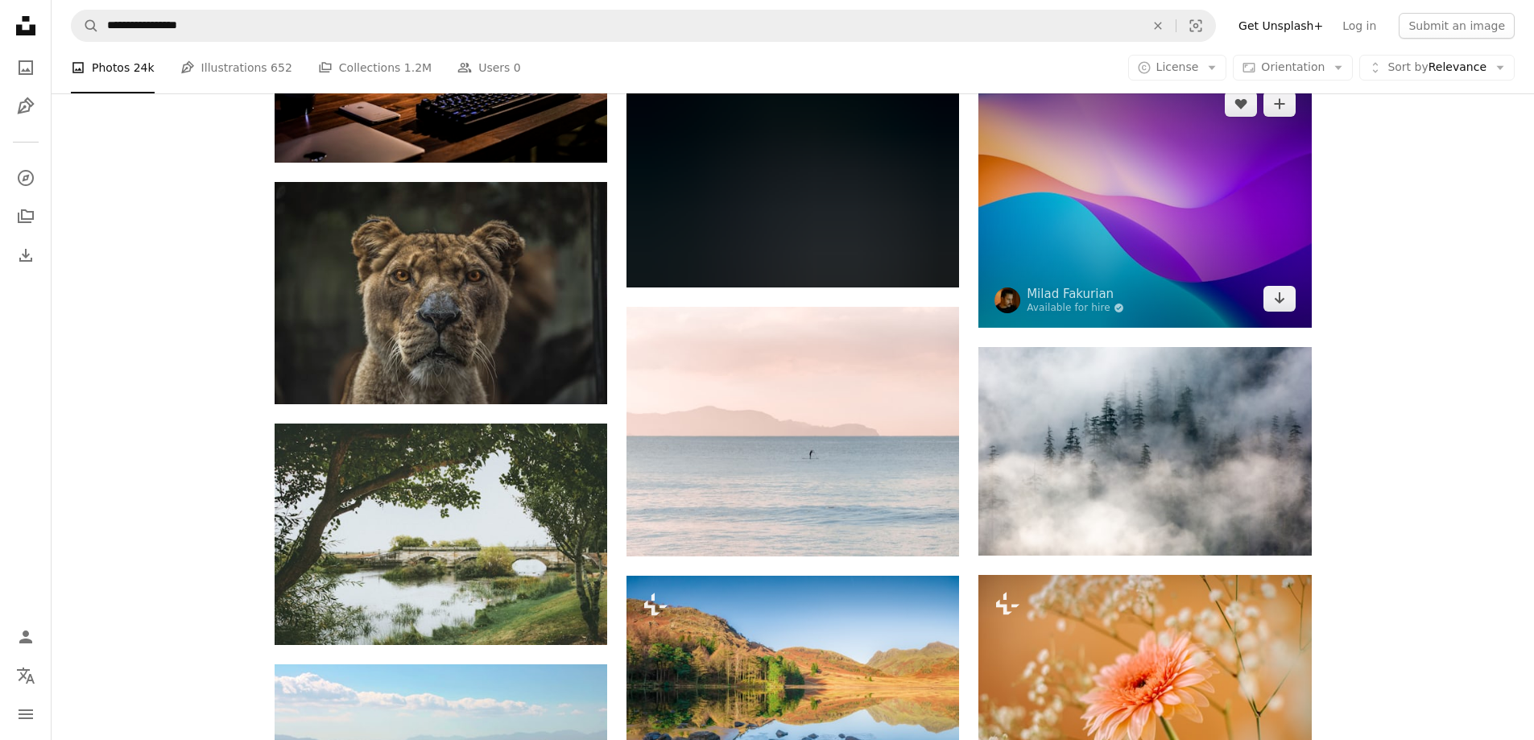
scroll to position [23235, 0]
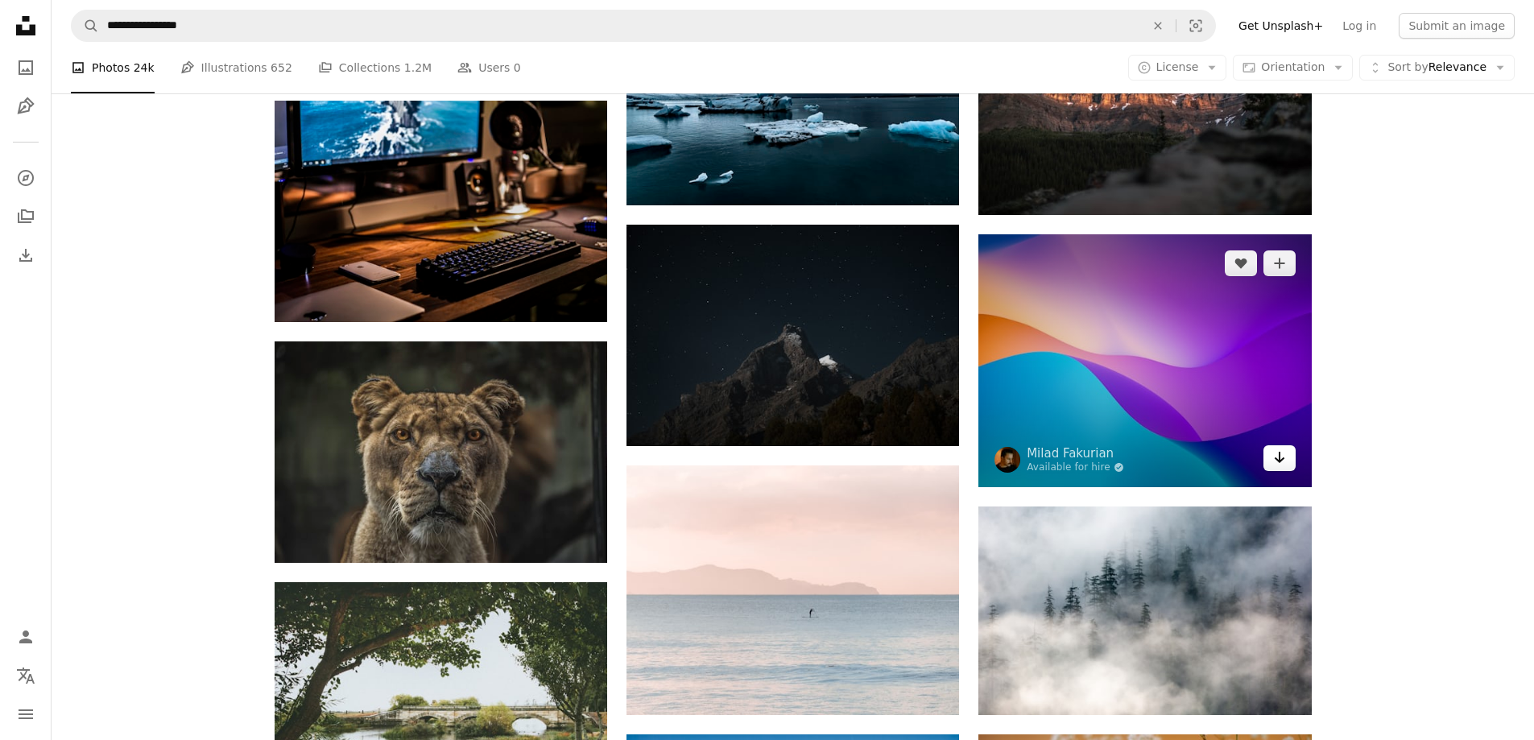
click at [1274, 451] on icon "Arrow pointing down" at bounding box center [1279, 457] width 13 height 19
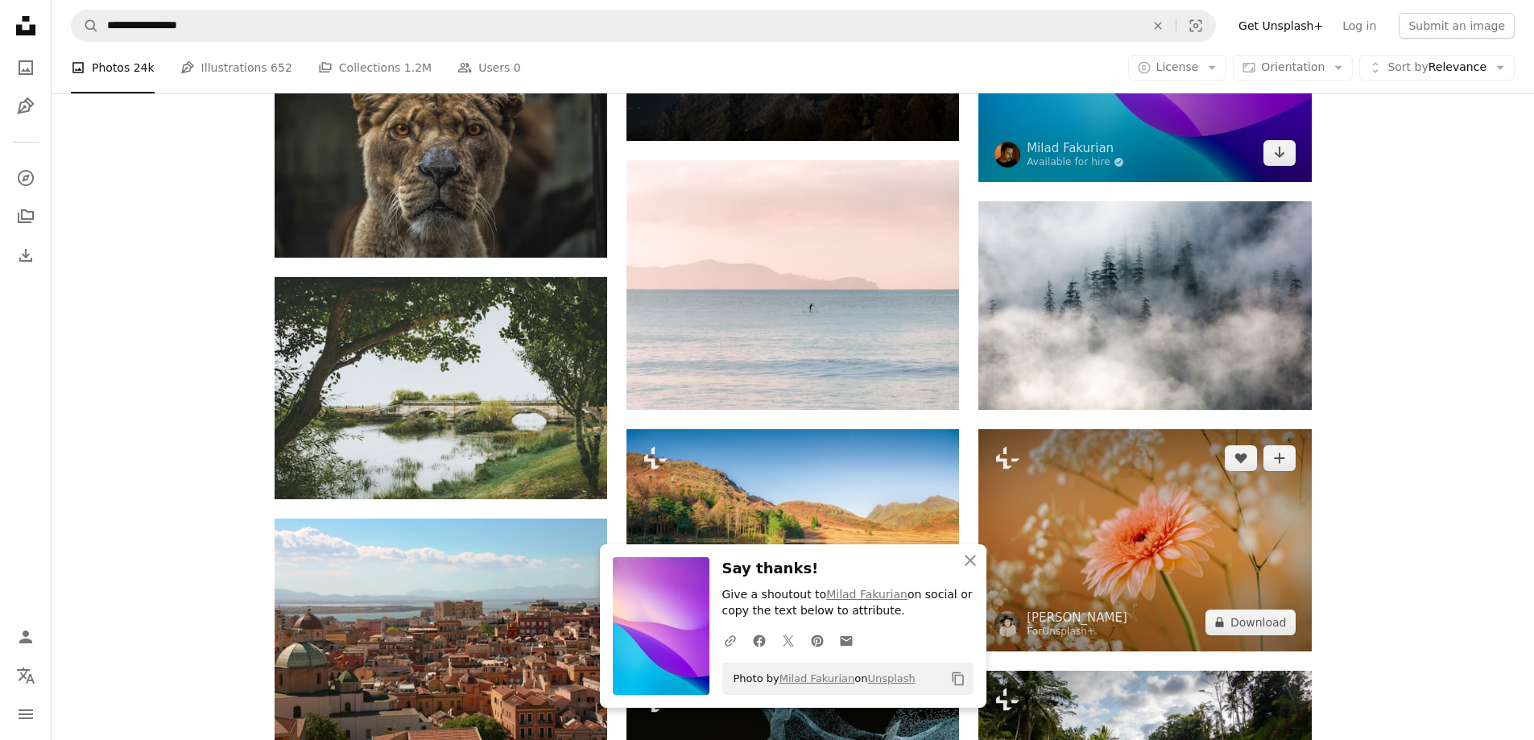
scroll to position [23638, 0]
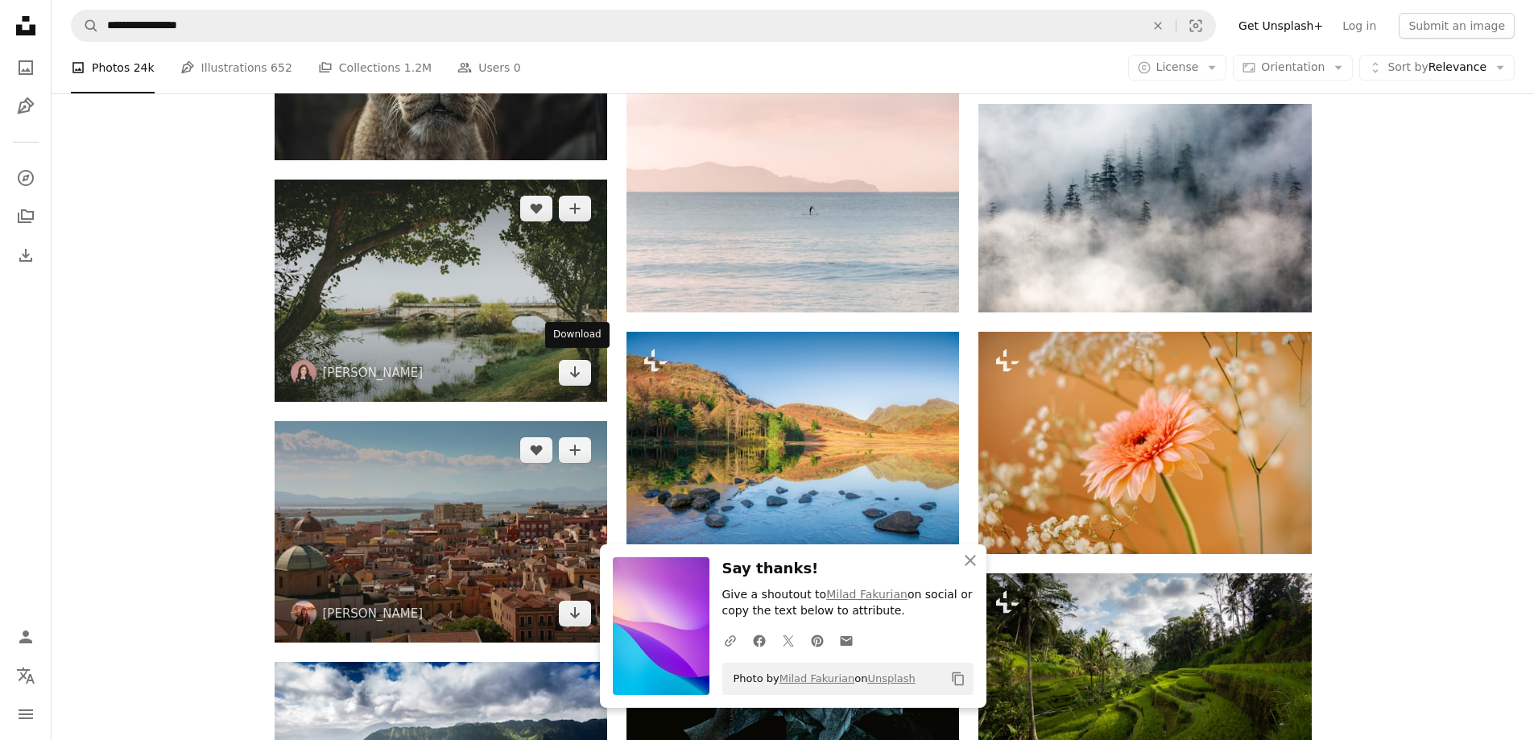
drag, startPoint x: 578, startPoint y: 365, endPoint x: 510, endPoint y: 415, distance: 84.5
click at [578, 365] on icon "Arrow pointing down" at bounding box center [574, 371] width 13 height 19
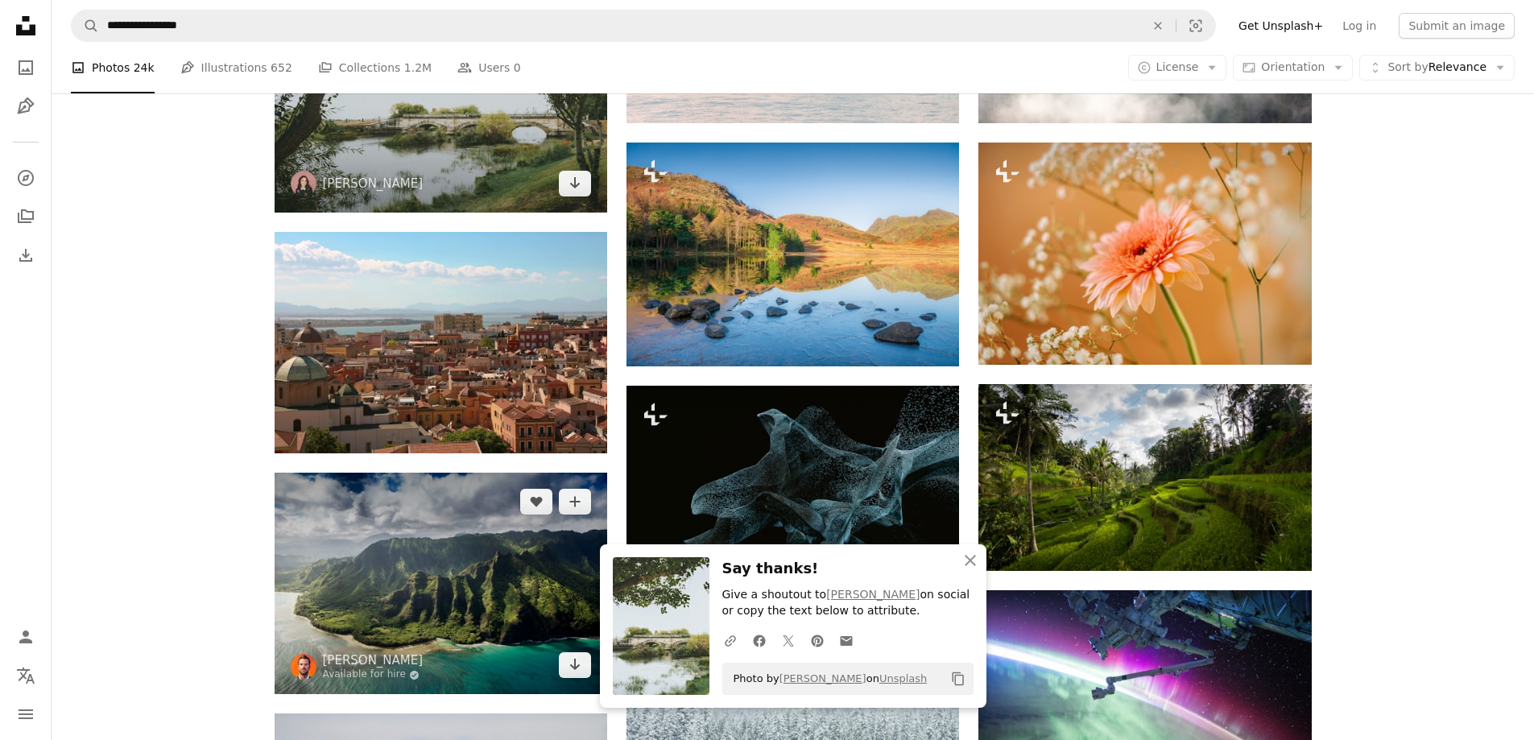
scroll to position [23879, 0]
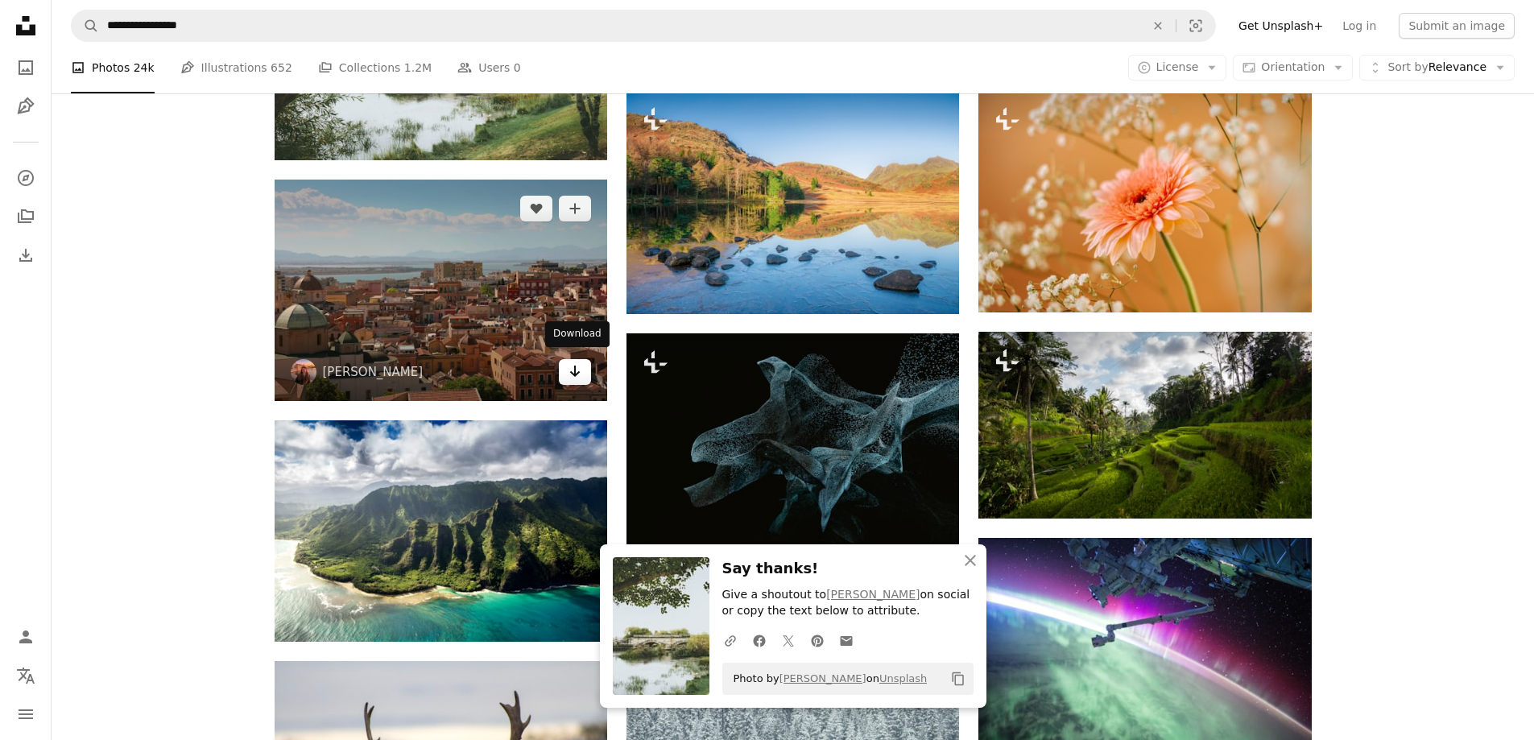
click at [565, 370] on link "Arrow pointing down" at bounding box center [575, 372] width 32 height 26
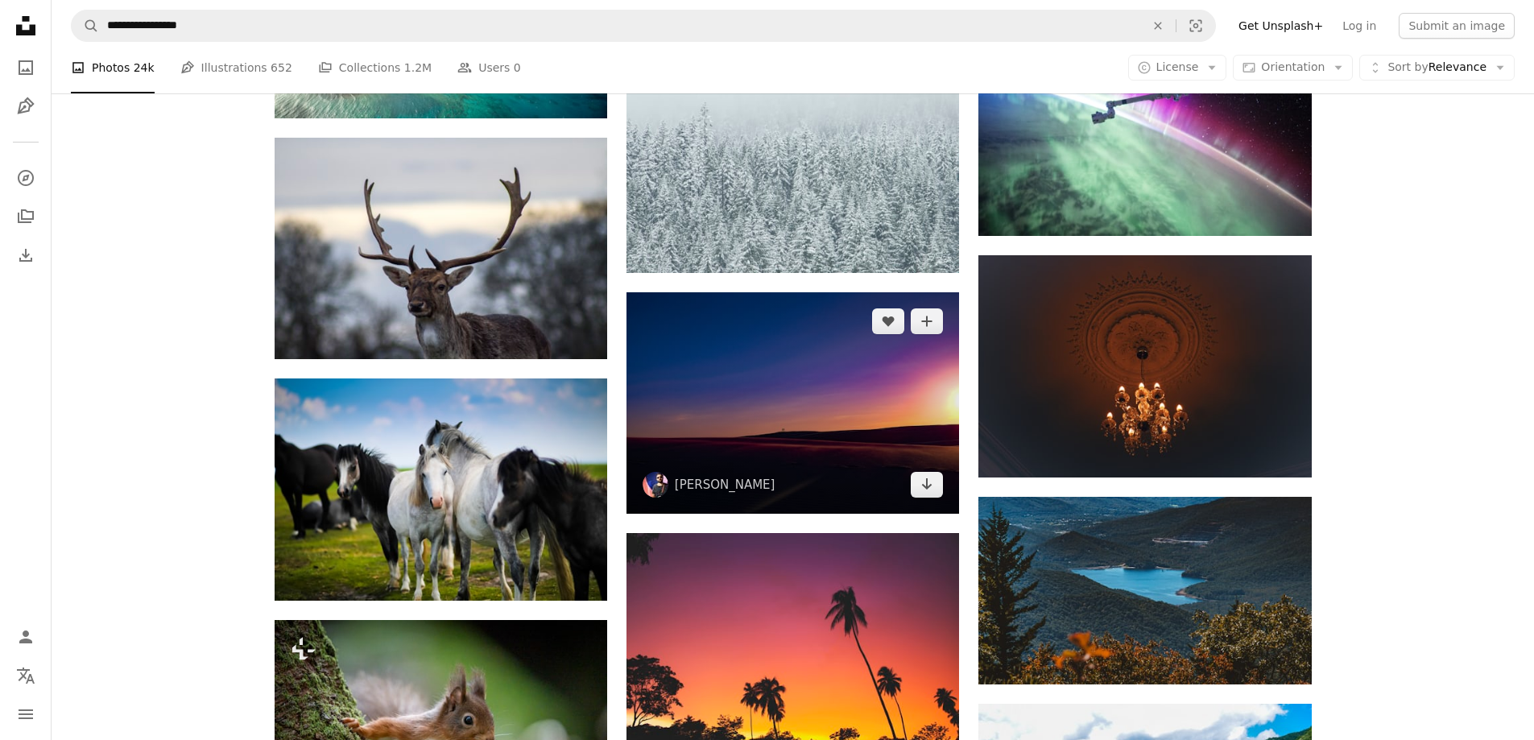
scroll to position [24443, 0]
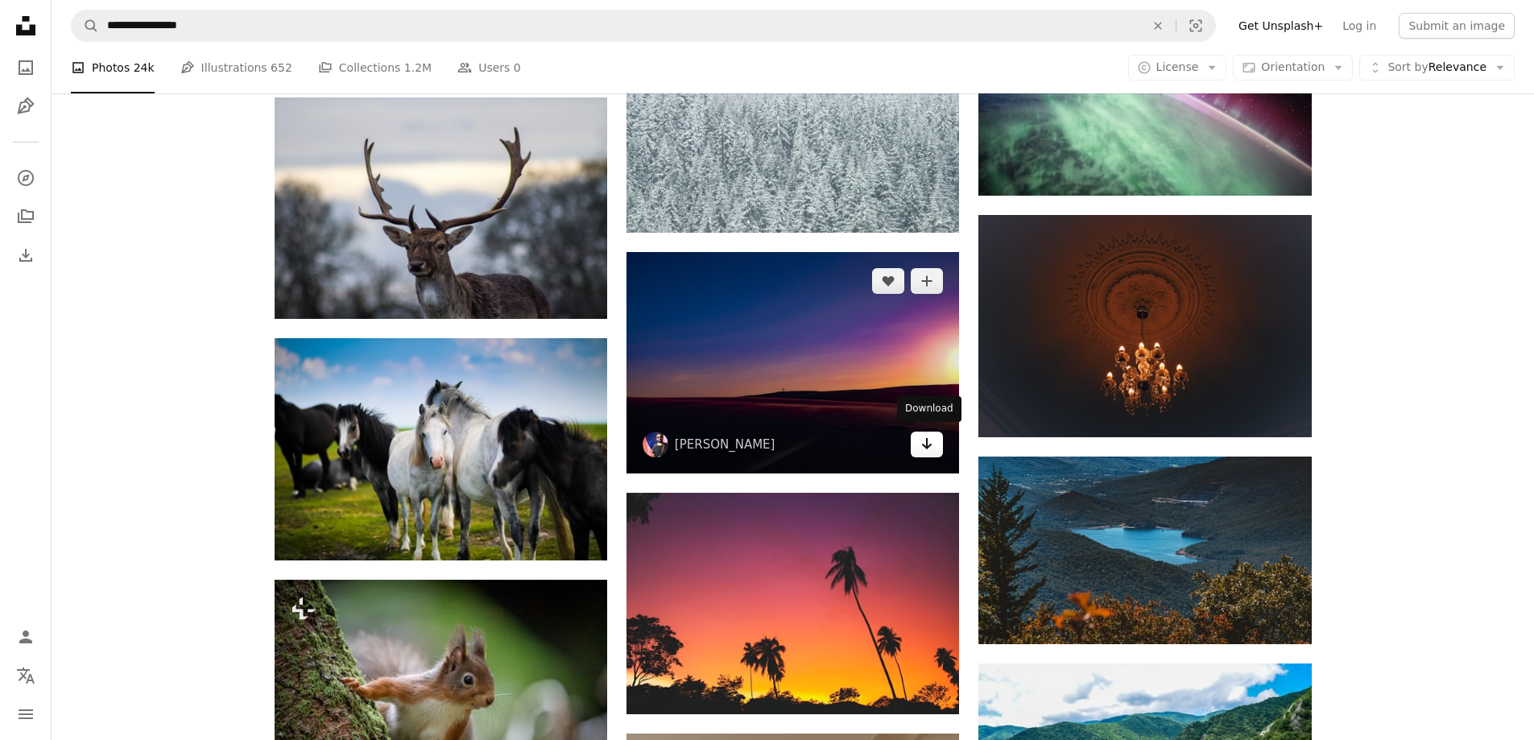
click at [919, 445] on link "Arrow pointing down" at bounding box center [927, 445] width 32 height 26
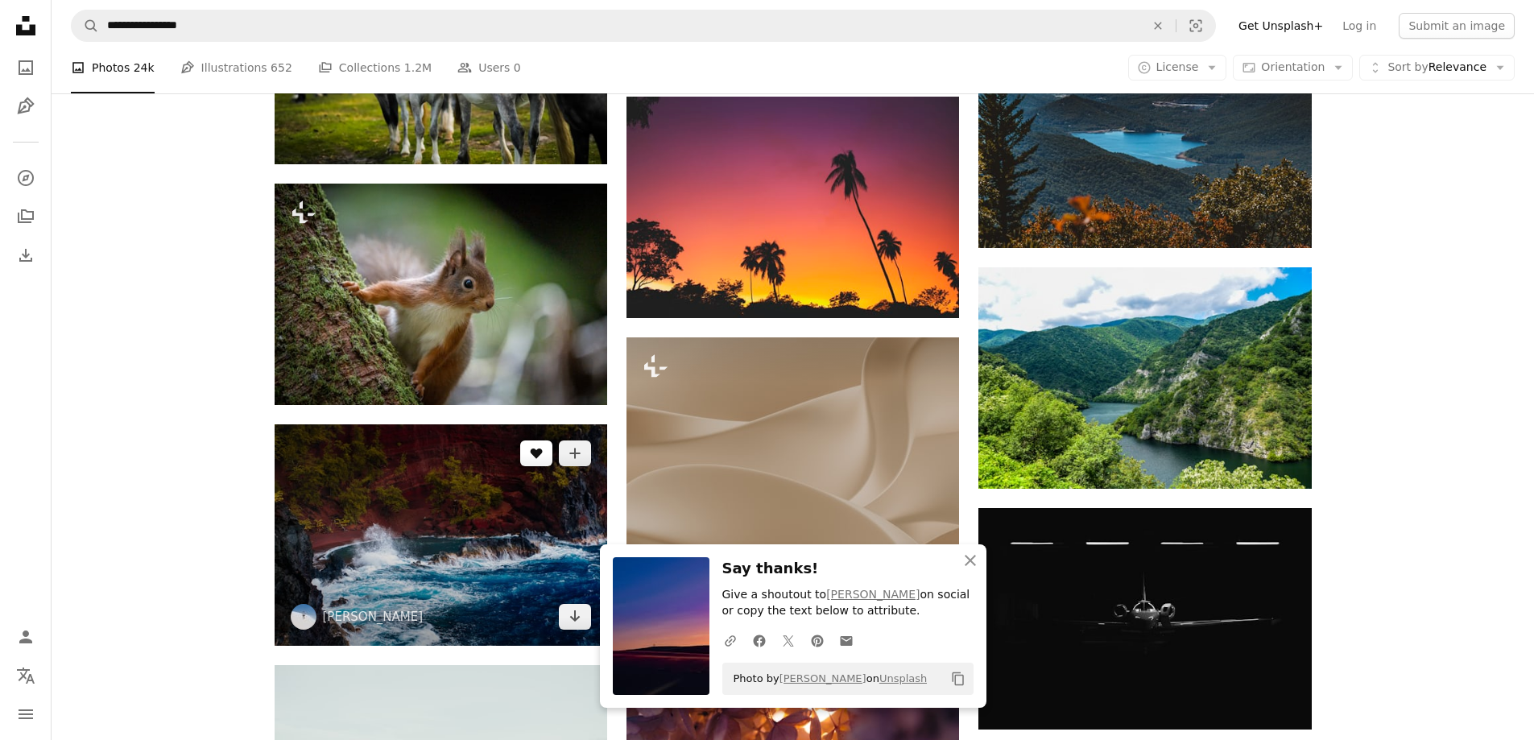
scroll to position [24926, 0]
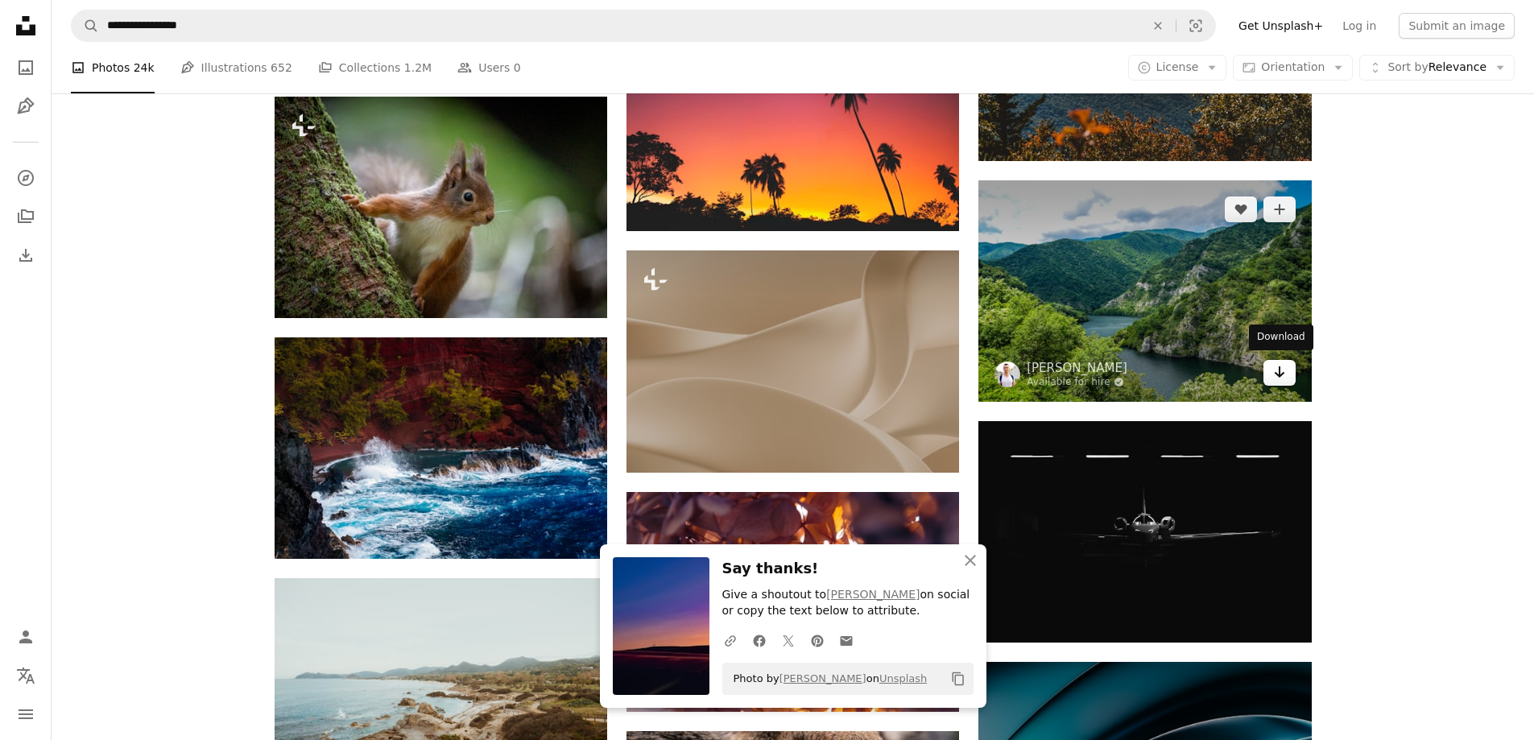
click at [1282, 370] on icon "Download" at bounding box center [1279, 371] width 10 height 11
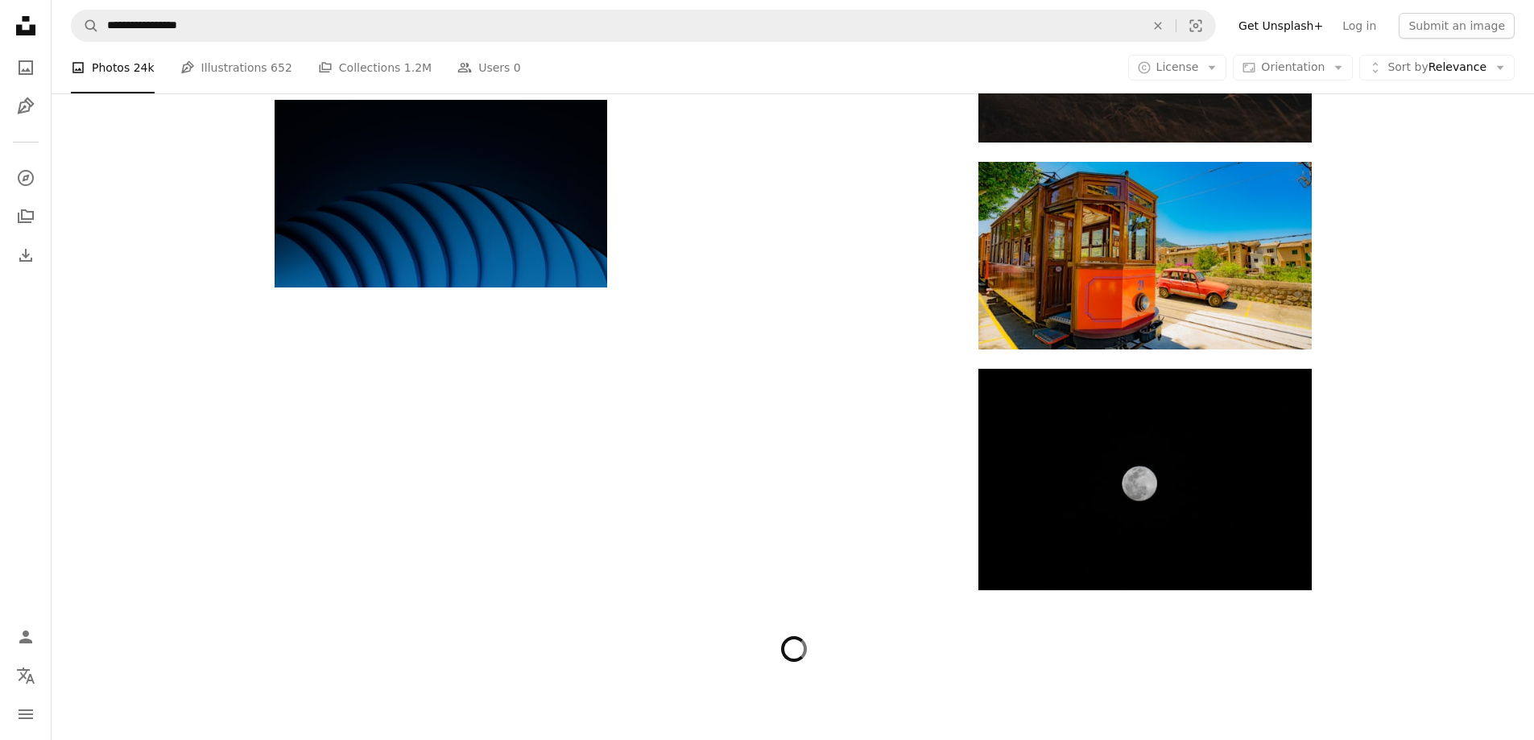
scroll to position [26697, 0]
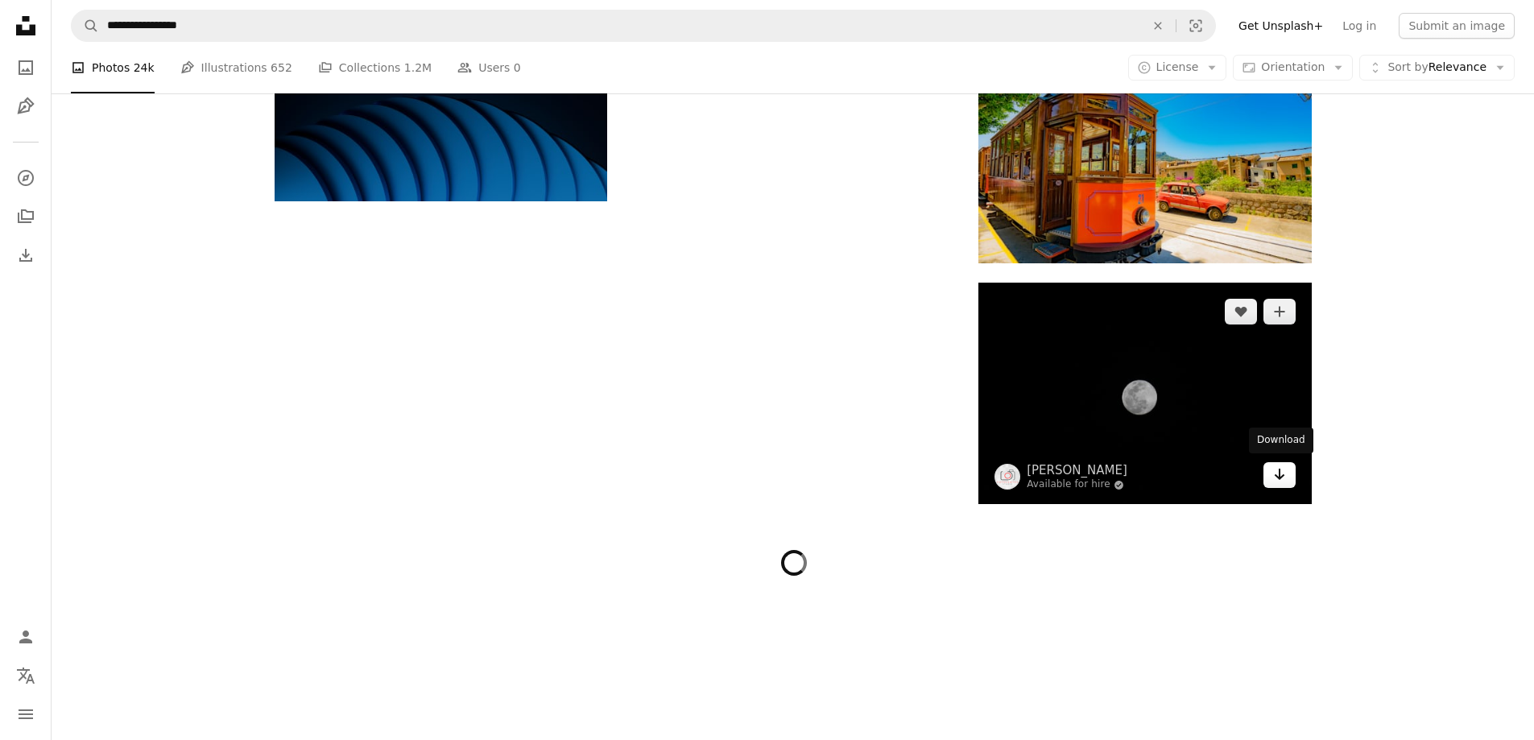
click at [1275, 473] on icon "Download" at bounding box center [1279, 474] width 10 height 11
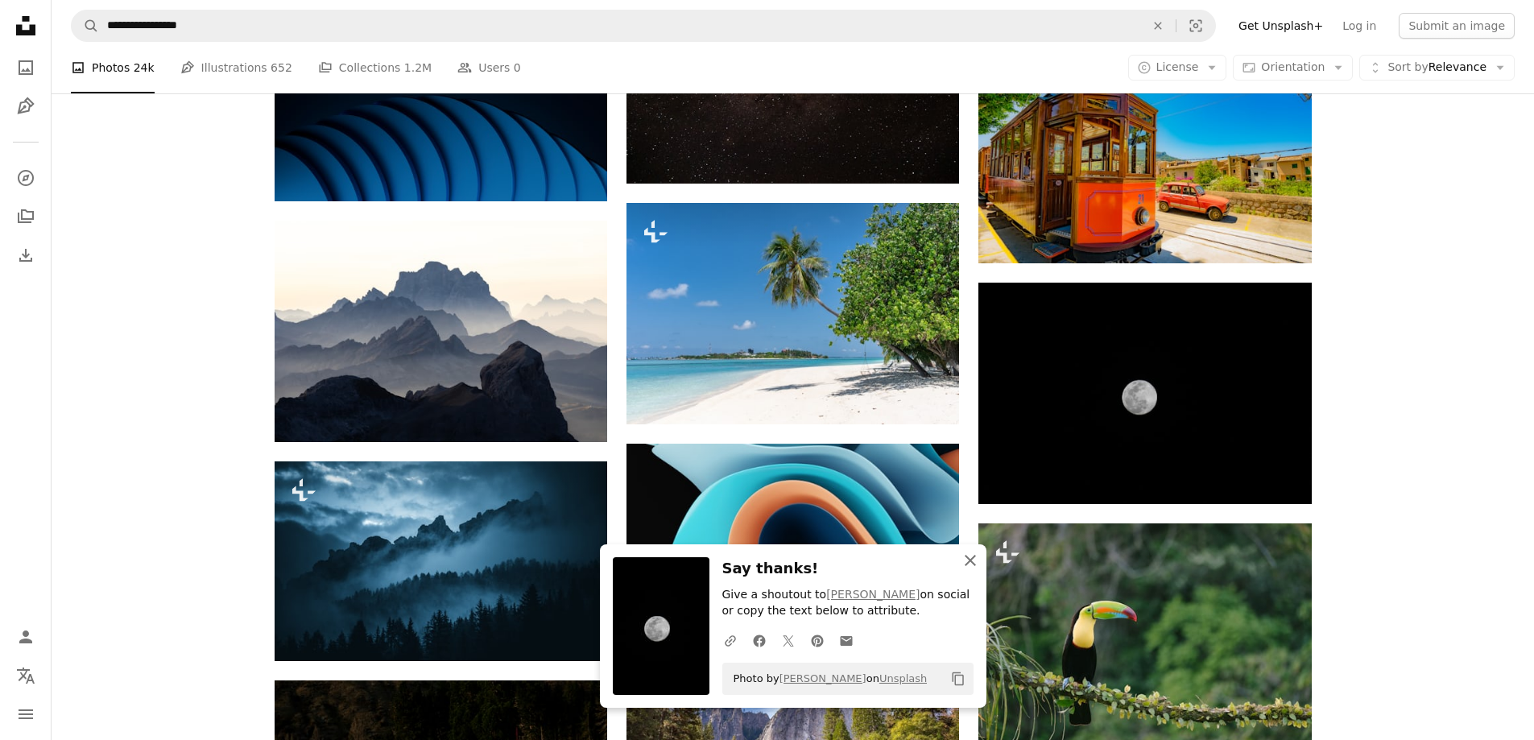
click at [968, 553] on icon "An X shape" at bounding box center [969, 560] width 19 height 19
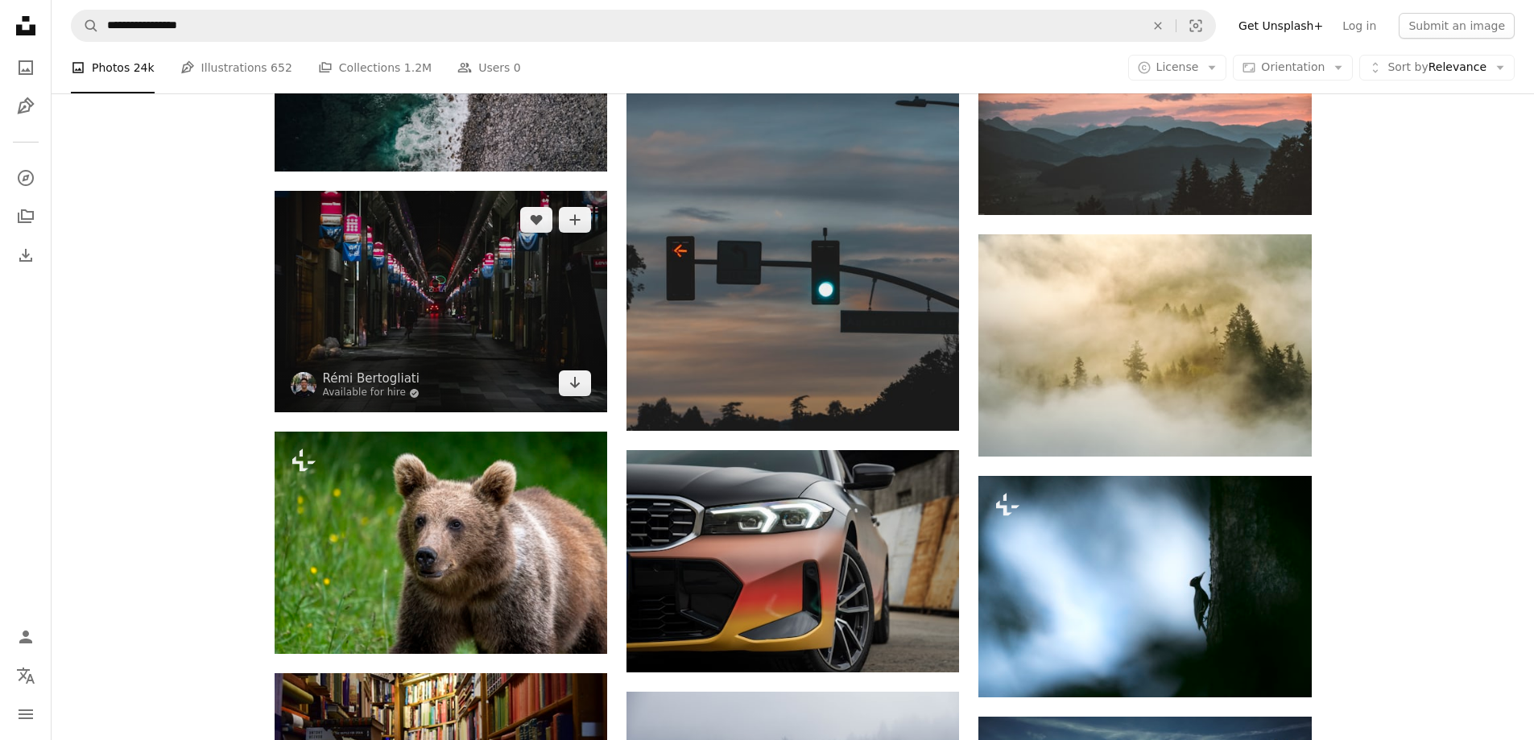
scroll to position [29673, 0]
